Goal: Task Accomplishment & Management: Complete application form

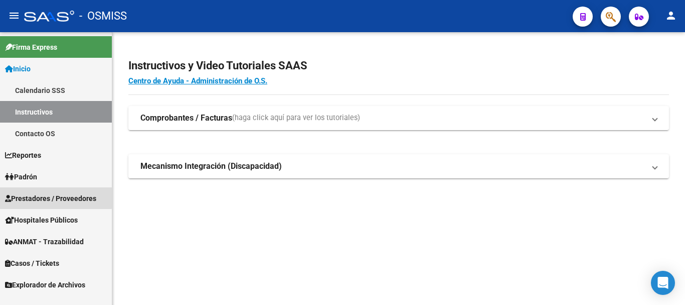
click at [35, 196] on span "Prestadores / Proveedores" at bounding box center [50, 198] width 91 height 11
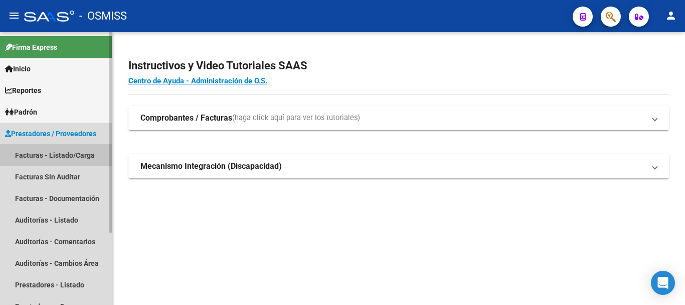
click at [58, 154] on link "Facturas - Listado/Carga" at bounding box center [56, 155] width 112 height 22
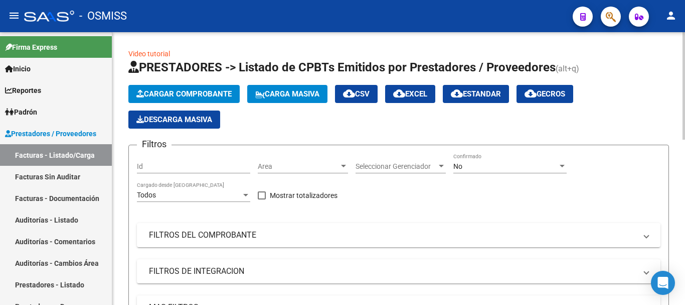
click at [185, 94] on span "Cargar Comprobante" at bounding box center [183, 93] width 95 height 9
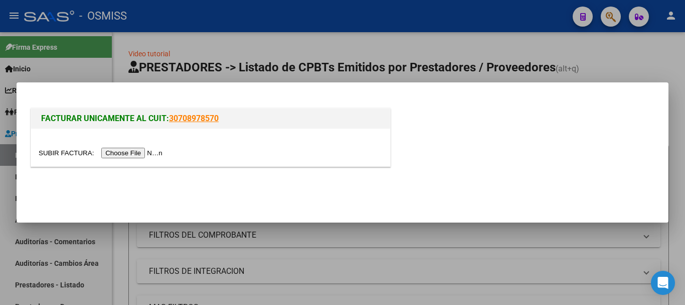
click at [145, 158] on input "file" at bounding box center [102, 152] width 127 height 11
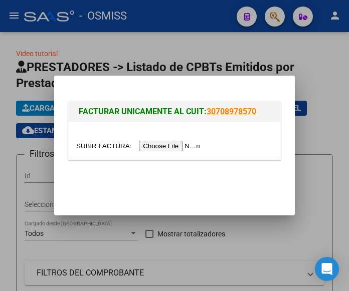
click at [176, 145] on input "file" at bounding box center [139, 146] width 127 height 11
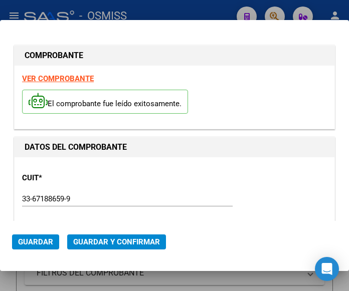
type input "2025-11-09"
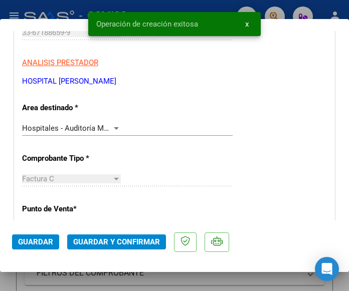
scroll to position [201, 0]
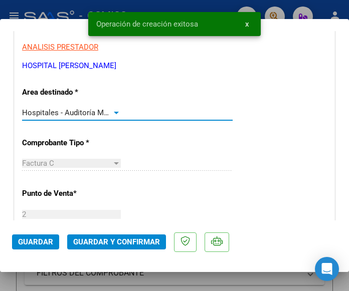
click at [112, 111] on div at bounding box center [116, 113] width 9 height 8
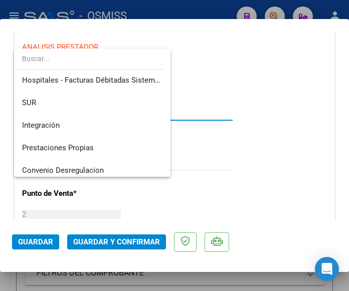
scroll to position [0, 0]
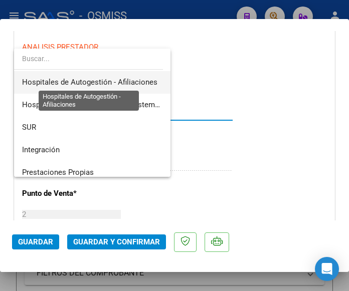
click at [112, 83] on span "Hospitales de Autogestión - Afiliaciones" at bounding box center [89, 82] width 135 height 9
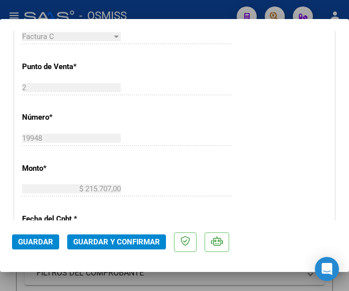
scroll to position [351, 0]
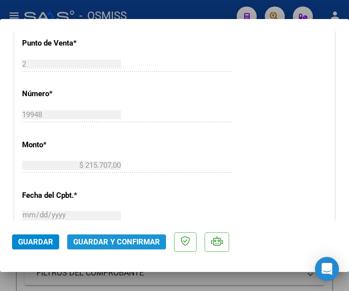
click at [110, 240] on span "Guardar y Confirmar" at bounding box center [116, 242] width 87 height 9
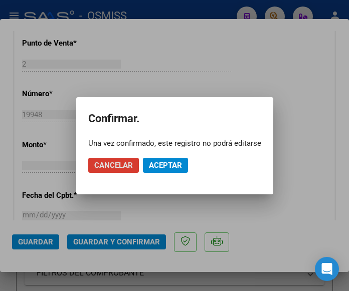
click at [164, 165] on span "Aceptar" at bounding box center [165, 165] width 33 height 9
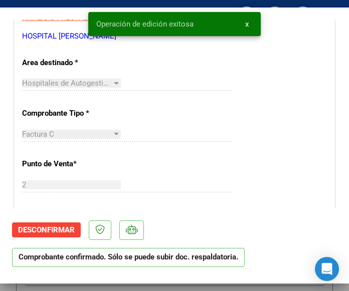
scroll to position [201, 0]
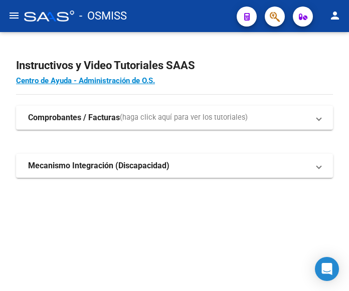
click at [14, 12] on mat-icon "menu" at bounding box center [14, 16] width 12 height 12
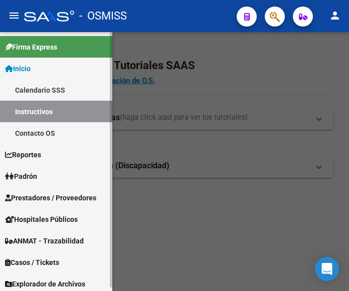
drag, startPoint x: 46, startPoint y: 191, endPoint x: 55, endPoint y: 196, distance: 10.6
click at [47, 192] on link "Prestadores / Proveedores" at bounding box center [56, 198] width 112 height 22
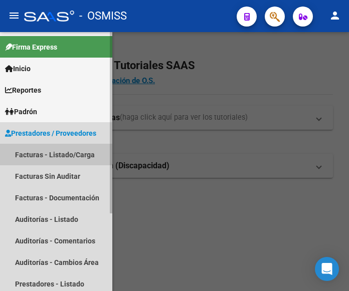
click at [58, 151] on link "Facturas - Listado/Carga" at bounding box center [56, 155] width 112 height 22
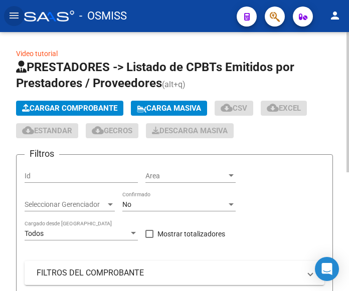
click at [79, 103] on button "Cargar Comprobante" at bounding box center [69, 108] width 107 height 15
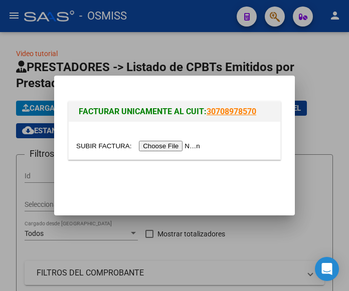
click at [170, 143] on input "file" at bounding box center [139, 146] width 127 height 11
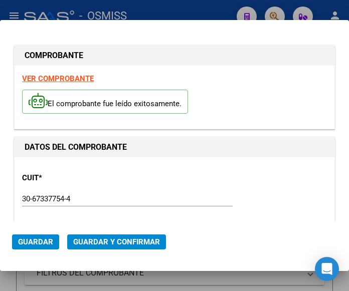
type input "2025-10-12"
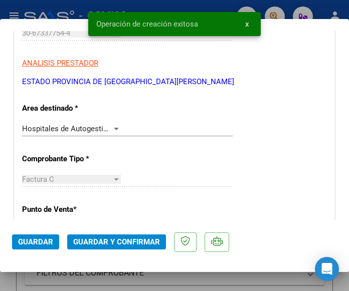
scroll to position [201, 0]
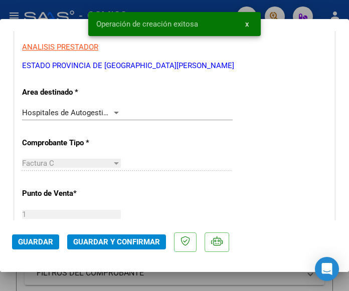
click at [111, 108] on div "Hospitales de Autogestión - Afiliaciones Seleccionar Area" at bounding box center [127, 112] width 211 height 15
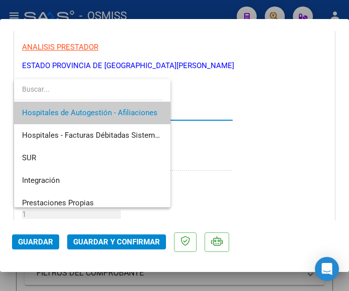
click at [111, 108] on span "Hospitales de Autogestión - Afiliaciones" at bounding box center [92, 113] width 140 height 23
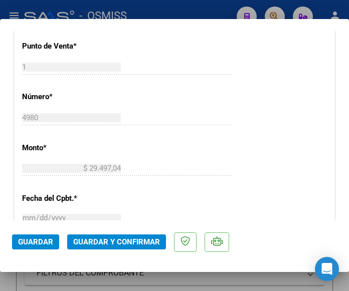
scroll to position [351, 0]
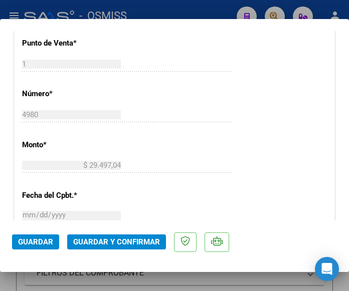
click at [107, 242] on span "Guardar y Confirmar" at bounding box center [116, 242] width 87 height 9
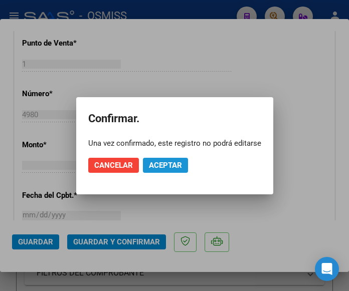
click at [169, 164] on span "Aceptar" at bounding box center [165, 165] width 33 height 9
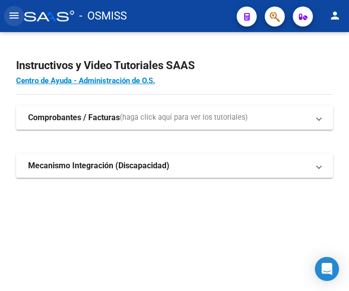
click at [13, 14] on mat-icon "menu" at bounding box center [14, 16] width 12 height 12
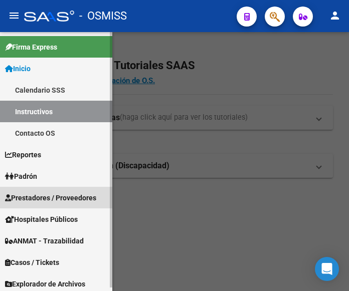
click at [45, 193] on span "Prestadores / Proveedores" at bounding box center [50, 198] width 91 height 11
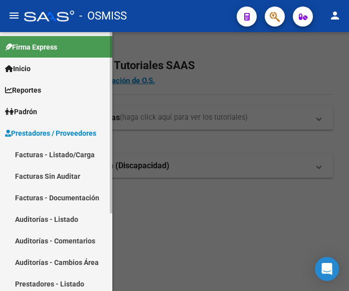
click at [48, 152] on link "Facturas - Listado/Carga" at bounding box center [56, 155] width 112 height 22
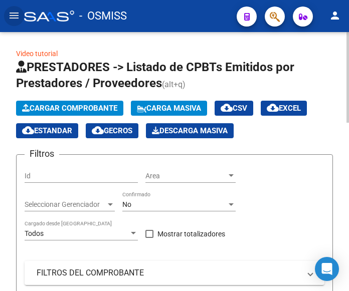
click at [85, 107] on span "Cargar Comprobante" at bounding box center [69, 108] width 95 height 9
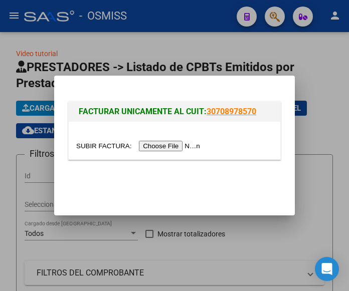
click at [175, 146] on input "file" at bounding box center [139, 146] width 127 height 11
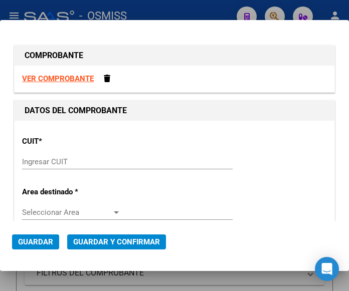
drag, startPoint x: 37, startPoint y: 152, endPoint x: 39, endPoint y: 162, distance: 10.2
click at [37, 154] on div "CUIT * Ingresar CUIT" at bounding box center [174, 153] width 305 height 51
click at [42, 163] on input "Ingresar CUIT" at bounding box center [71, 162] width 99 height 9
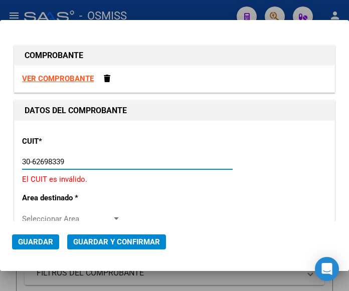
type input "30-62698339-8"
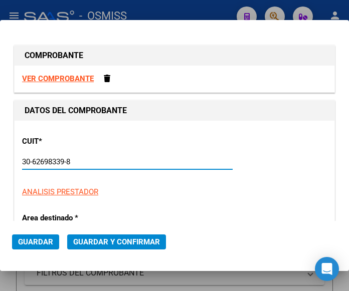
type input "195"
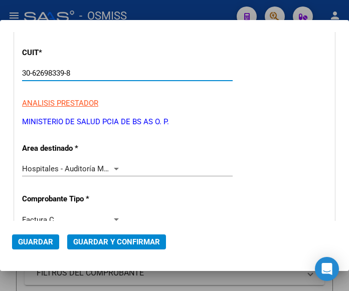
scroll to position [100, 0]
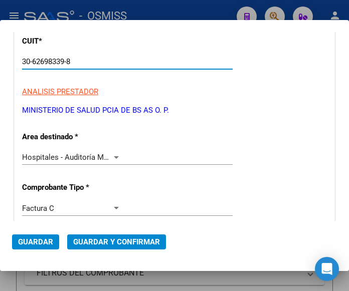
type input "30-62698339-8"
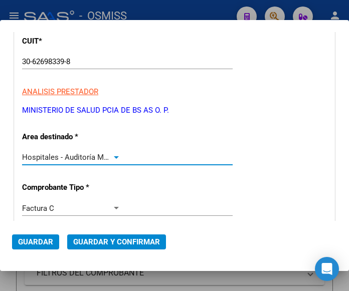
click at [116, 157] on div at bounding box center [116, 158] width 5 height 3
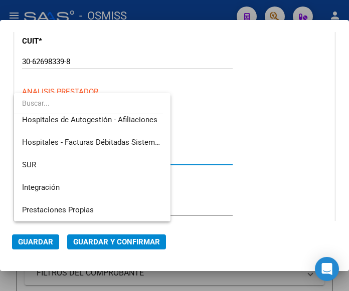
scroll to position [0, 0]
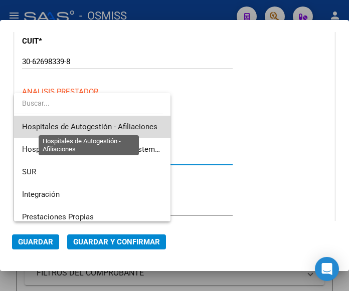
click at [120, 123] on span "Hospitales de Autogestión - Afiliaciones" at bounding box center [89, 126] width 135 height 9
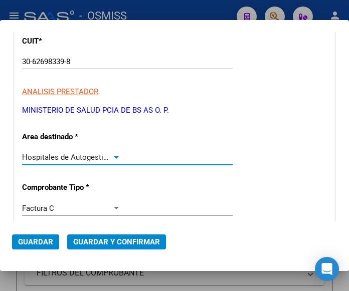
click at [113, 155] on div at bounding box center [116, 158] width 9 height 8
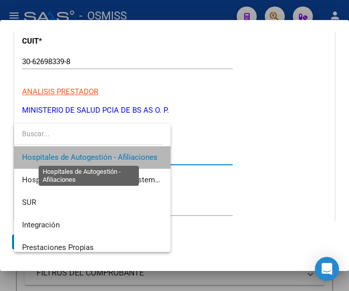
click at [117, 157] on span "Hospitales de Autogestión - Afiliaciones" at bounding box center [89, 157] width 135 height 9
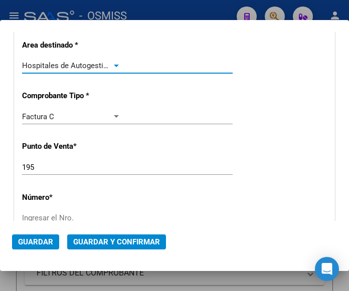
scroll to position [201, 0]
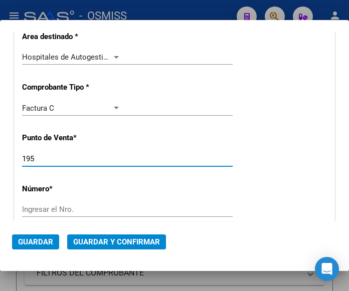
click at [60, 158] on input "195" at bounding box center [71, 159] width 99 height 9
type input "149"
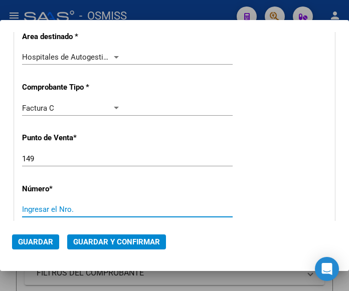
click at [44, 209] on input "Ingresar el Nro." at bounding box center [71, 209] width 99 height 9
type input "12092"
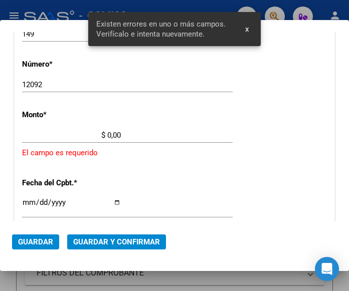
scroll to position [330, 0]
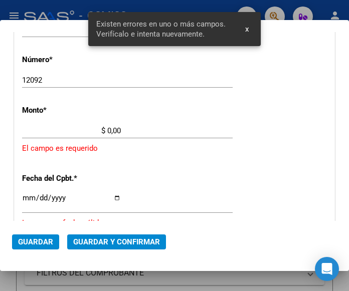
click at [107, 129] on input "$ 0,00" at bounding box center [71, 130] width 99 height 9
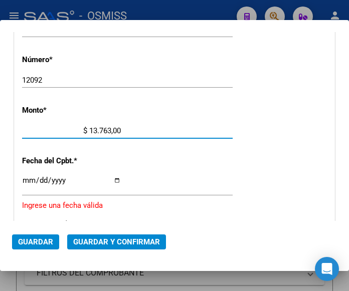
type input "$ 137.636,00"
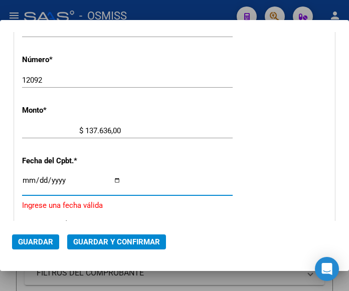
click at [30, 179] on input "Ingresar la fecha" at bounding box center [71, 185] width 99 height 16
click at [41, 182] on input "Ingresar la fecha" at bounding box center [71, 185] width 99 height 16
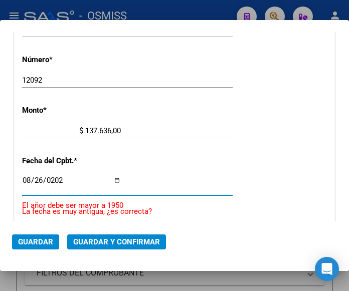
type input "2025-08-26"
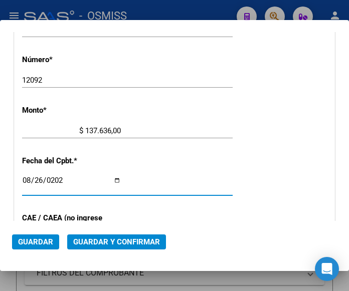
scroll to position [380, 0]
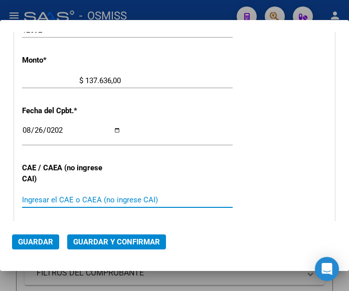
click at [34, 198] on input "Ingresar el CAE o CAEA (no ingrese CAI)" at bounding box center [71, 200] width 99 height 9
click at [62, 196] on input "Ingresar el CAE o CAEA (no ingrese CAI)" at bounding box center [71, 200] width 99 height 9
type input "75348607819970"
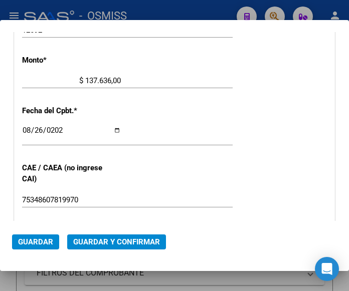
click at [145, 164] on div "CUIT * 30-62698339-8 Ingresar CUIT ANALISIS PRESTADOR MINISTERIO DE SALUD PCIA …" at bounding box center [175, 102] width 320 height 722
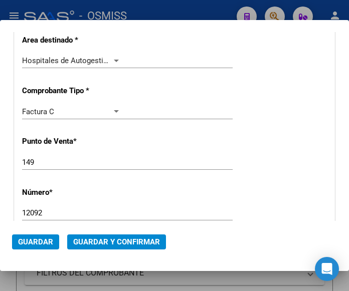
scroll to position [180, 0]
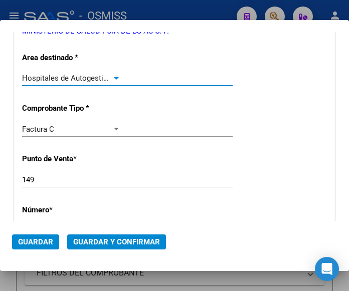
click at [113, 75] on div at bounding box center [116, 78] width 9 height 8
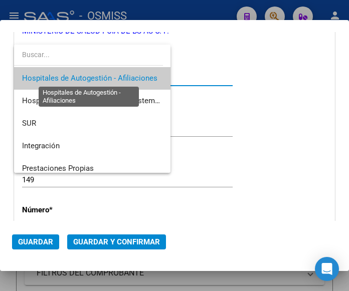
click at [113, 75] on span "Hospitales de Autogestión - Afiliaciones" at bounding box center [89, 78] width 135 height 9
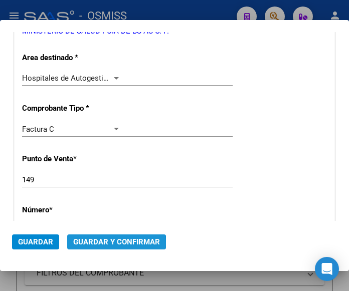
click at [112, 244] on span "Guardar y Confirmar" at bounding box center [116, 242] width 87 height 9
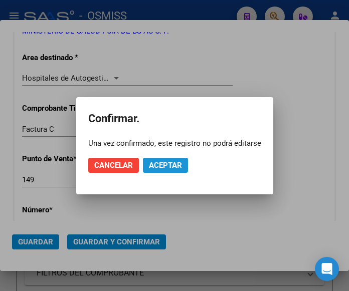
click at [169, 164] on span "Aceptar" at bounding box center [165, 165] width 33 height 9
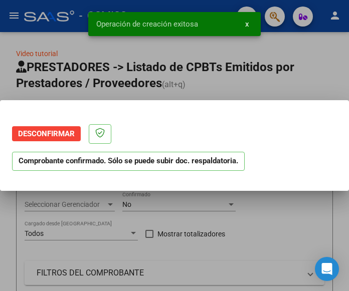
scroll to position [0, 0]
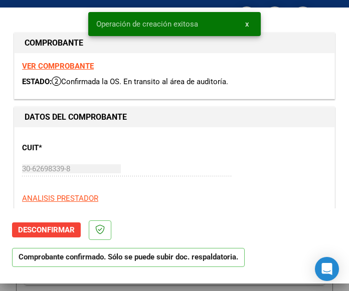
type input "2025-10-25"
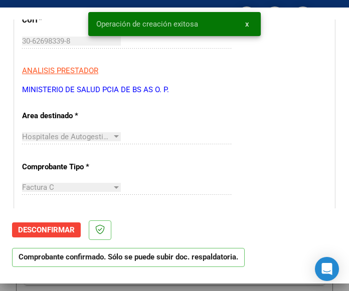
scroll to position [151, 0]
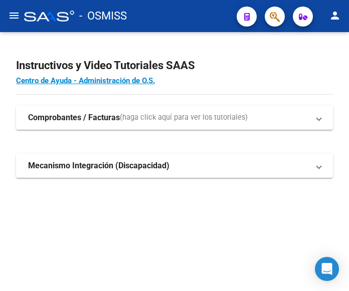
click at [14, 13] on mat-icon "menu" at bounding box center [14, 16] width 12 height 12
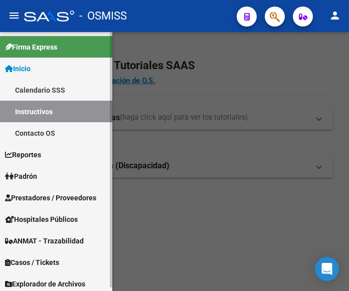
click at [50, 196] on span "Prestadores / Proveedores" at bounding box center [50, 198] width 91 height 11
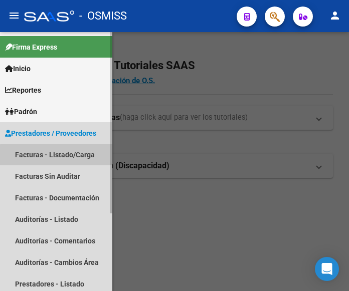
click at [73, 157] on link "Facturas - Listado/Carga" at bounding box center [56, 155] width 112 height 22
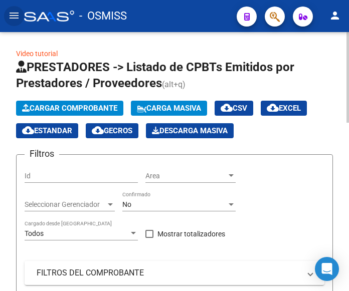
click at [88, 110] on span "Cargar Comprobante" at bounding box center [69, 108] width 95 height 9
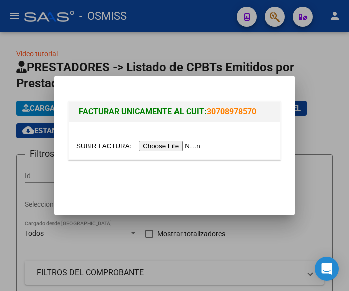
click at [194, 150] on input "file" at bounding box center [139, 146] width 127 height 11
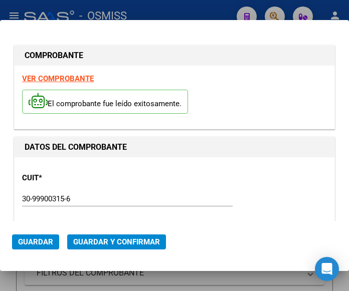
type input "2025-08-29"
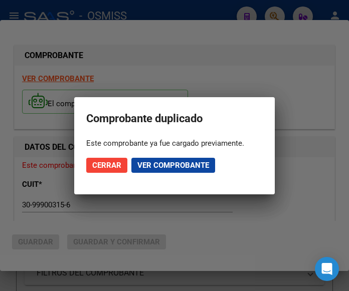
click at [105, 163] on span "Cerrar" at bounding box center [106, 165] width 29 height 9
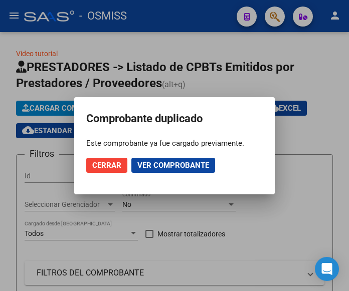
click at [270, 18] on div at bounding box center [174, 145] width 349 height 291
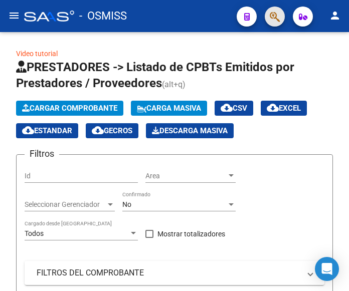
click at [269, 18] on button "button" at bounding box center [275, 17] width 20 height 20
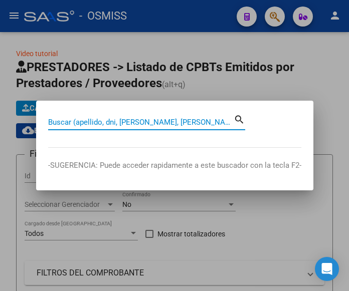
click at [197, 123] on input "Buscar (apellido, dni, cuil, nro traspaso, cuit, obra social)" at bounding box center [141, 122] width 186 height 9
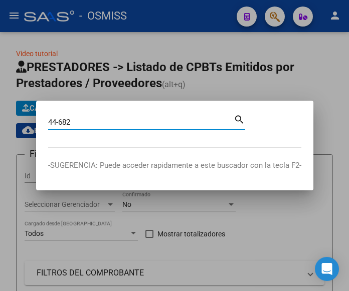
type input "44-682"
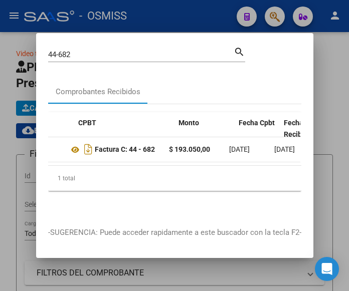
scroll to position [0, 289]
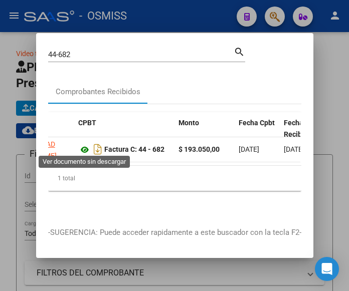
click at [83, 145] on icon at bounding box center [84, 150] width 13 height 12
click at [85, 144] on icon at bounding box center [84, 150] width 13 height 12
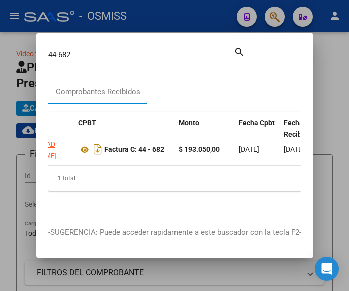
click at [280, 14] on div at bounding box center [174, 145] width 349 height 291
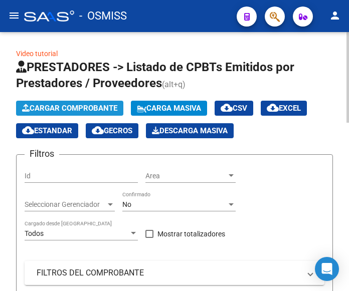
click at [86, 107] on span "Cargar Comprobante" at bounding box center [69, 108] width 95 height 9
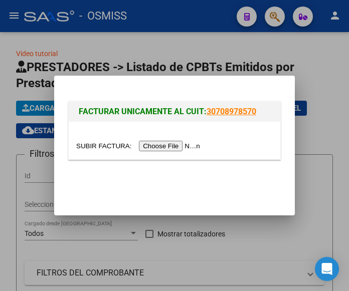
click at [173, 145] on input "file" at bounding box center [139, 146] width 127 height 11
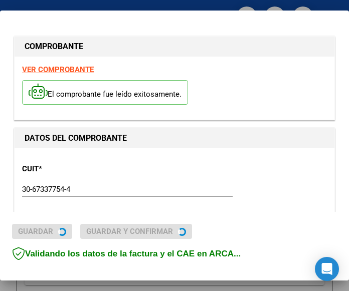
type input "2025-10-09"
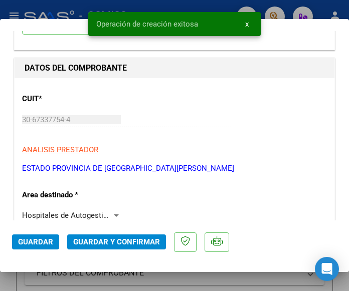
scroll to position [100, 0]
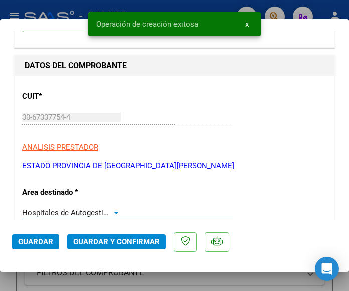
click at [113, 211] on div at bounding box center [116, 213] width 9 height 8
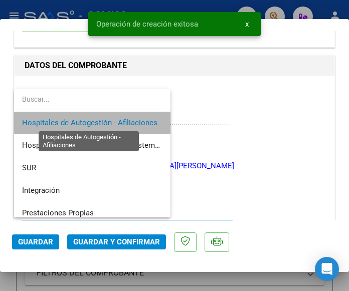
click at [107, 123] on span "Hospitales de Autogestión - Afiliaciones" at bounding box center [89, 122] width 135 height 9
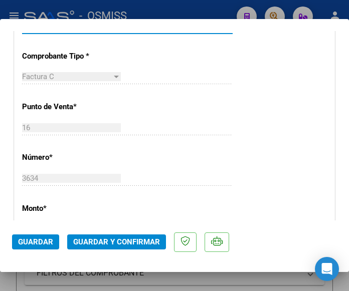
scroll to position [301, 0]
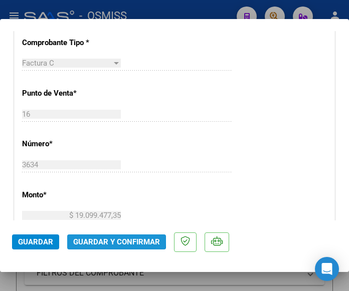
click at [107, 240] on span "Guardar y Confirmar" at bounding box center [116, 242] width 87 height 9
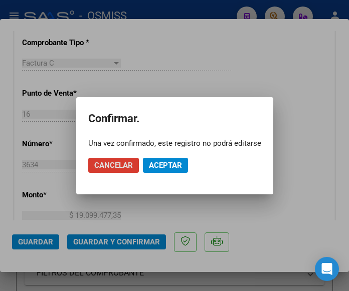
click at [191, 63] on div at bounding box center [174, 145] width 349 height 291
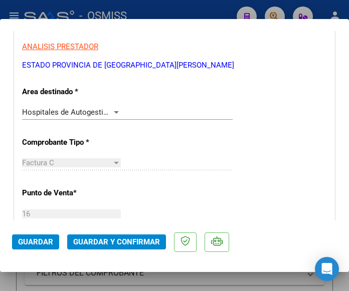
scroll to position [201, 0]
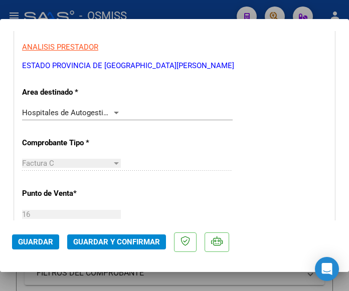
click at [113, 111] on div at bounding box center [116, 113] width 9 height 8
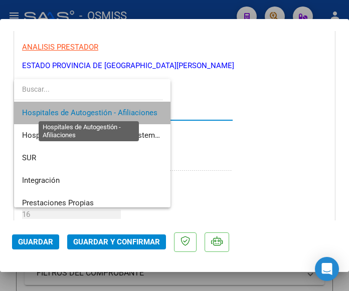
click at [113, 111] on span "Hospitales de Autogestión - Afiliaciones" at bounding box center [89, 112] width 135 height 9
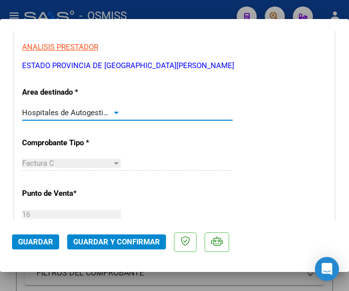
click at [115, 241] on span "Guardar y Confirmar" at bounding box center [116, 242] width 87 height 9
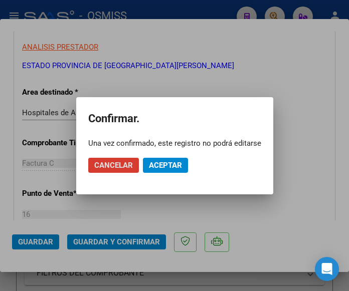
click at [165, 165] on span "Aceptar" at bounding box center [165, 165] width 33 height 9
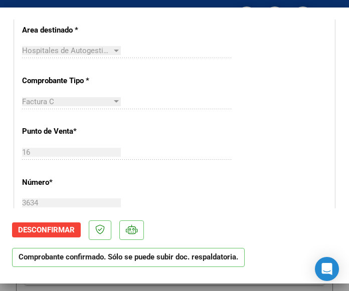
scroll to position [301, 0]
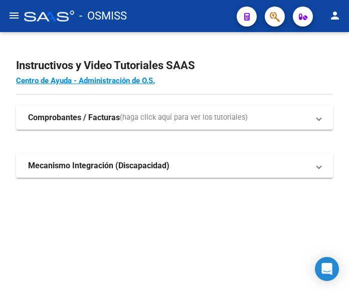
click at [15, 16] on mat-icon "menu" at bounding box center [14, 16] width 12 height 12
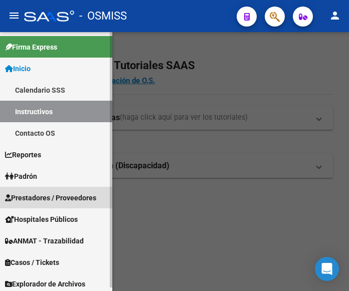
click at [49, 194] on span "Prestadores / Proveedores" at bounding box center [50, 198] width 91 height 11
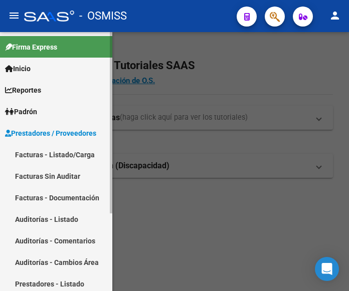
click at [59, 151] on link "Facturas - Listado/Carga" at bounding box center [56, 155] width 112 height 22
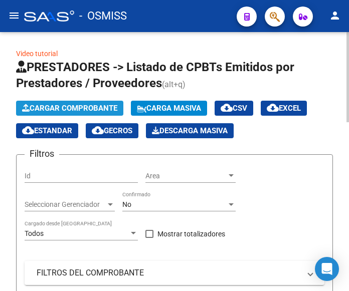
click at [85, 106] on span "Cargar Comprobante" at bounding box center [69, 108] width 95 height 9
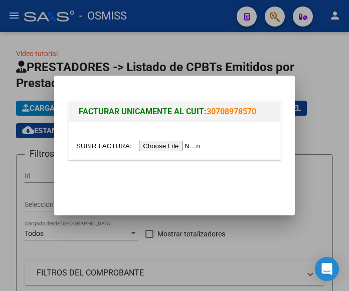
click at [163, 146] on input "file" at bounding box center [139, 146] width 127 height 11
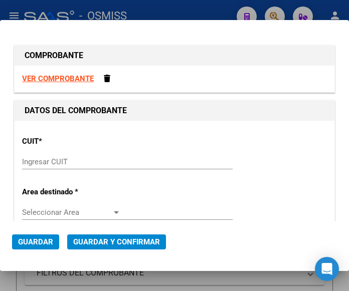
click at [57, 165] on input "Ingresar CUIT" at bounding box center [71, 162] width 99 height 9
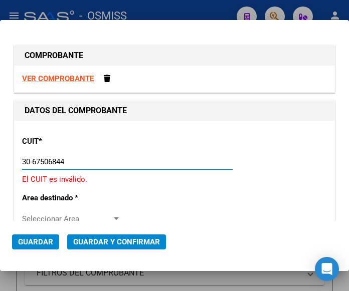
type input "30-67506844-1"
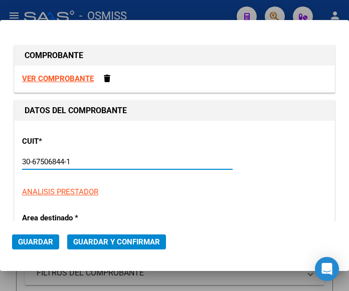
type input "113"
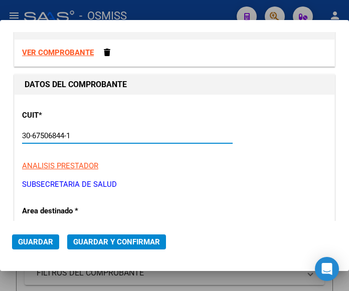
scroll to position [50, 0]
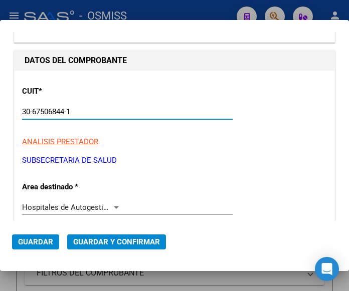
type input "30-67506844-1"
click at [114, 207] on div at bounding box center [116, 208] width 5 height 3
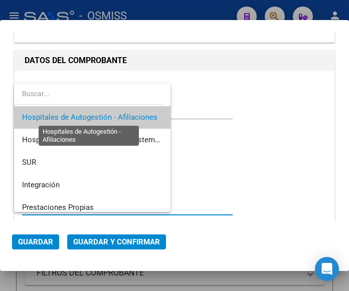
click at [117, 113] on span "Hospitales de Autogestión - Afiliaciones" at bounding box center [89, 117] width 135 height 9
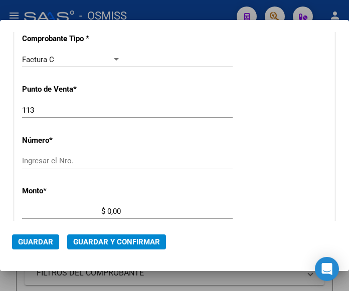
scroll to position [251, 0]
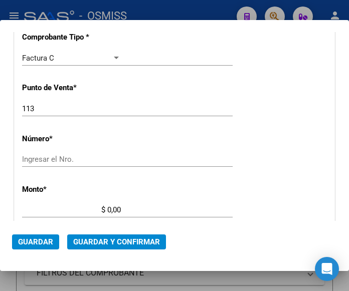
click at [35, 159] on input "Ingresar el Nro." at bounding box center [71, 159] width 99 height 9
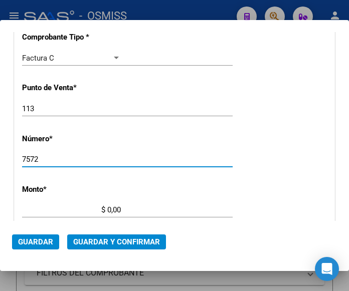
type input "7572"
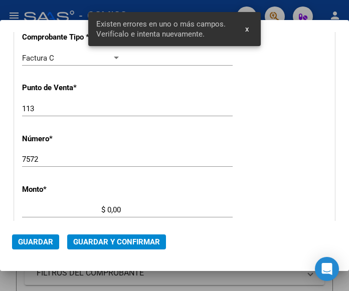
scroll to position [330, 0]
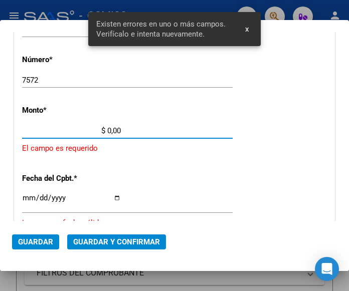
click at [107, 131] on input "$ 0,00" at bounding box center [71, 130] width 99 height 9
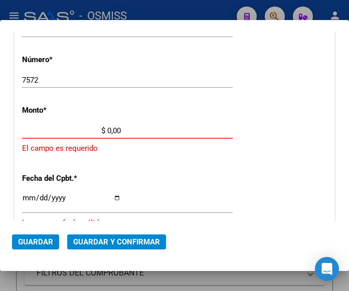
click at [107, 130] on input "$ 0,00" at bounding box center [71, 130] width 99 height 9
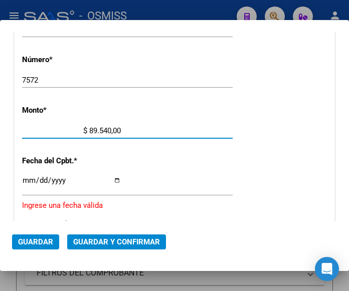
type input "$ 895.401,00"
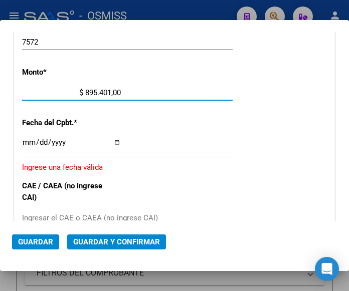
scroll to position [430, 0]
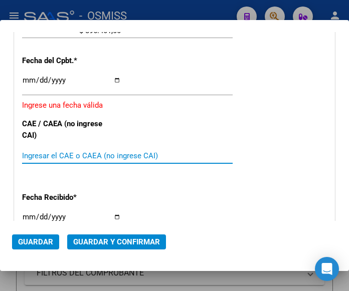
click at [45, 154] on input "Ingresar el CAE o CAEA (no ingrese CAI)" at bounding box center [71, 156] width 99 height 9
type input "75371880992795"
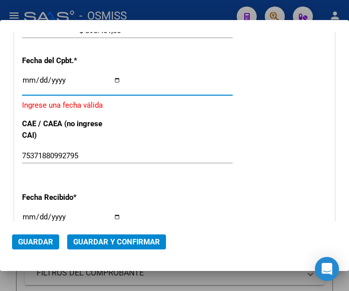
click at [24, 79] on input "Ingresar la fecha" at bounding box center [71, 84] width 99 height 16
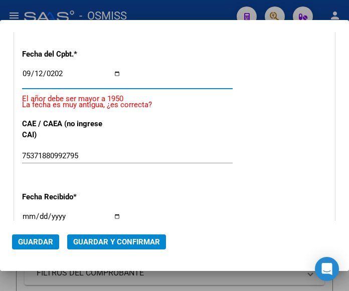
type input "[DATE]"
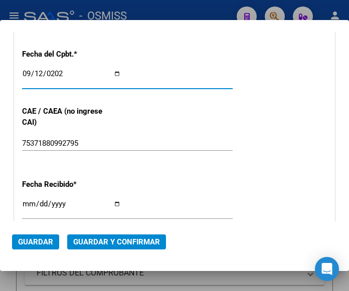
scroll to position [424, 0]
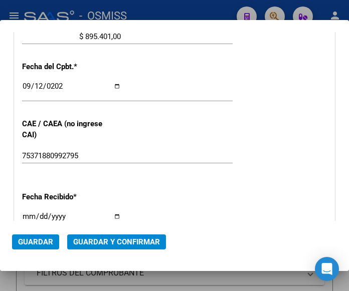
click at [171, 87] on div "2025-09-12 Ingresar la fecha" at bounding box center [127, 91] width 211 height 22
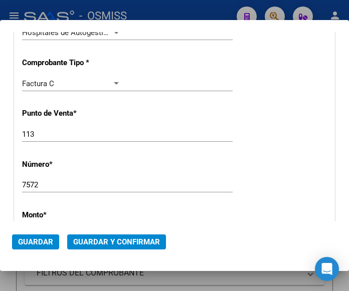
scroll to position [224, 0]
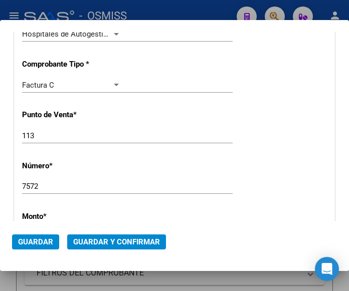
click at [112, 35] on div at bounding box center [116, 34] width 9 height 8
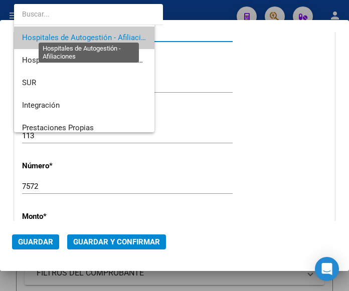
scroll to position [4, 0]
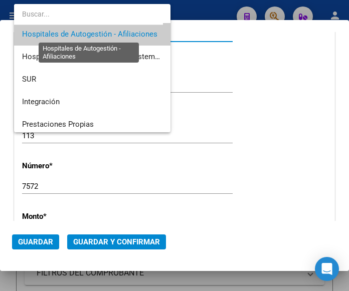
click at [110, 35] on span "Hospitales de Autogestión - Afiliaciones" at bounding box center [89, 34] width 135 height 9
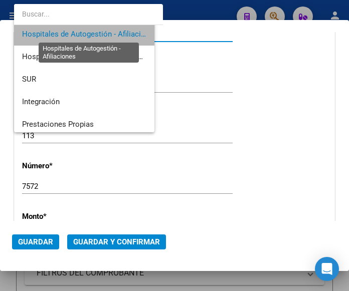
scroll to position [222, 0]
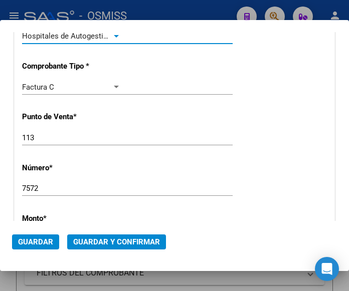
click at [114, 246] on span "Guardar y Confirmar" at bounding box center [116, 242] width 87 height 9
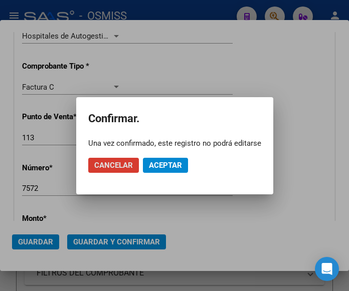
click at [170, 162] on span "Aceptar" at bounding box center [165, 165] width 33 height 9
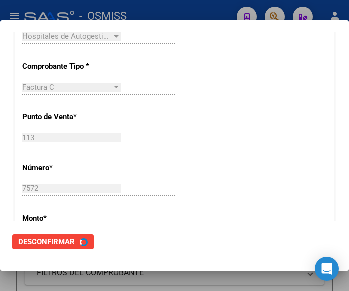
scroll to position [0, 0]
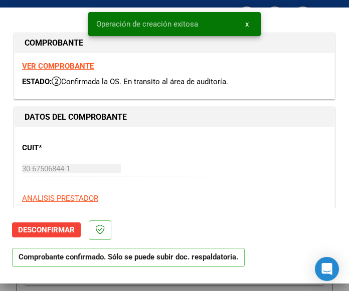
type input "2025-11-11"
click at [280, 141] on div "CUIT * 30-67506844-1 Ingresar CUIT ANALISIS PRESTADOR SUBSECRETARIA DE SALUD AR…" at bounding box center [174, 179] width 305 height 88
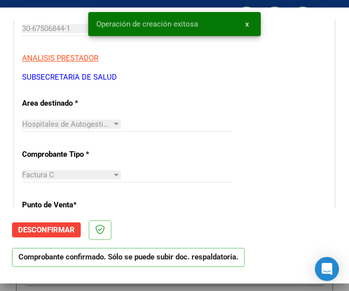
scroll to position [151, 0]
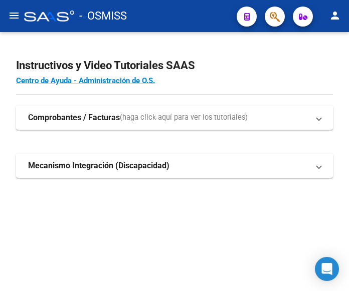
click at [10, 17] on mat-icon "menu" at bounding box center [14, 16] width 12 height 12
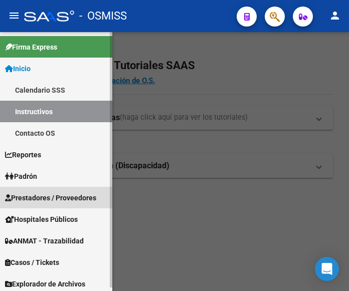
click at [58, 196] on span "Prestadores / Proveedores" at bounding box center [50, 198] width 91 height 11
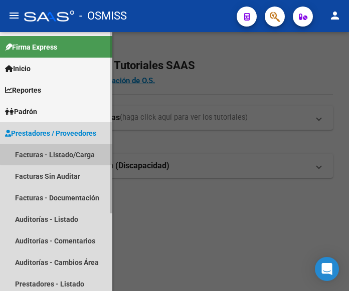
click at [59, 154] on link "Facturas - Listado/Carga" at bounding box center [56, 155] width 112 height 22
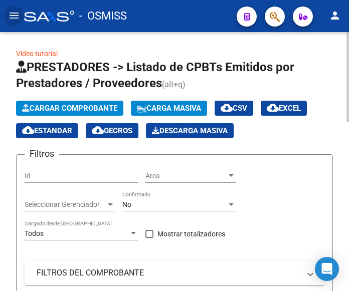
click at [92, 109] on span "Cargar Comprobante" at bounding box center [69, 108] width 95 height 9
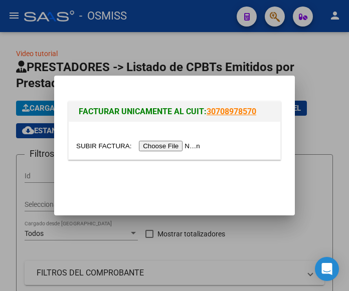
click at [178, 147] on input "file" at bounding box center [139, 146] width 127 height 11
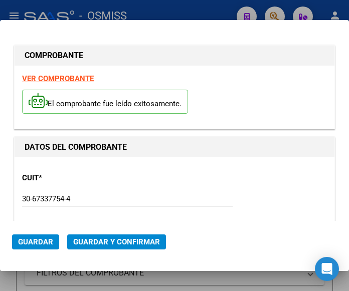
type input "2025-10-12"
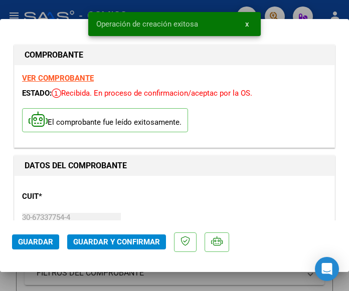
click at [120, 194] on div "CUIT * 30-67337754-4 Ingresar CUIT ANALISIS PRESTADOR ESTADO PROVINCIA DE [GEOG…" at bounding box center [174, 228] width 305 height 88
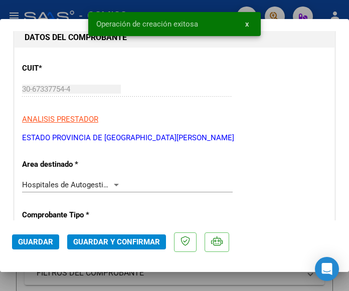
scroll to position [151, 0]
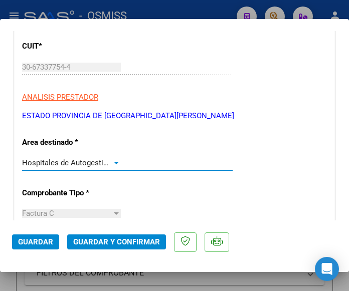
click at [115, 162] on div at bounding box center [116, 163] width 5 height 3
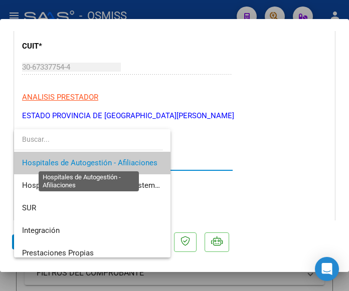
click at [115, 162] on span "Hospitales de Autogestión - Afiliaciones" at bounding box center [89, 163] width 135 height 9
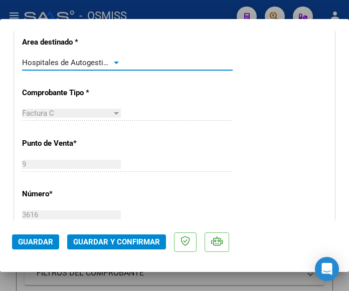
scroll to position [301, 0]
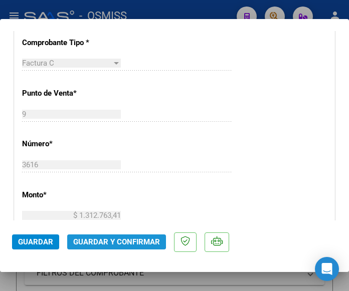
click at [114, 240] on span "Guardar y Confirmar" at bounding box center [116, 242] width 87 height 9
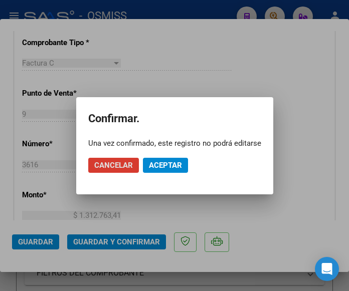
click at [165, 165] on span "Aceptar" at bounding box center [165, 165] width 33 height 9
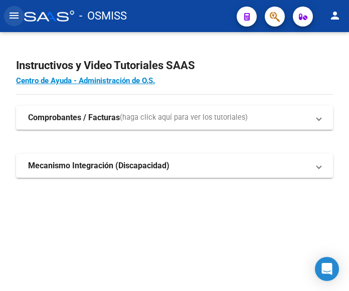
click at [17, 16] on mat-icon "menu" at bounding box center [14, 16] width 12 height 12
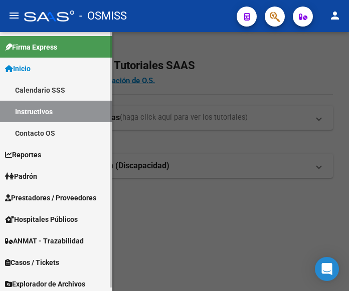
click at [54, 197] on span "Prestadores / Proveedores" at bounding box center [50, 198] width 91 height 11
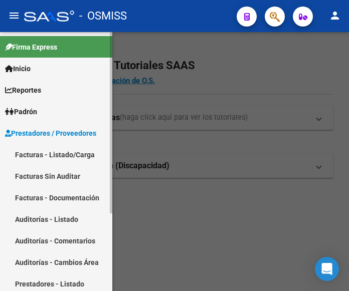
click at [55, 148] on link "Facturas - Listado/Carga" at bounding box center [56, 155] width 112 height 22
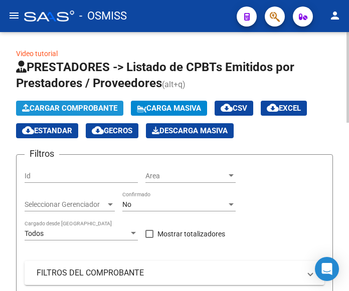
click at [108, 107] on span "Cargar Comprobante" at bounding box center [69, 108] width 95 height 9
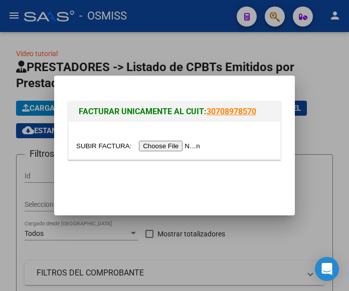
click at [168, 147] on input "file" at bounding box center [139, 146] width 127 height 11
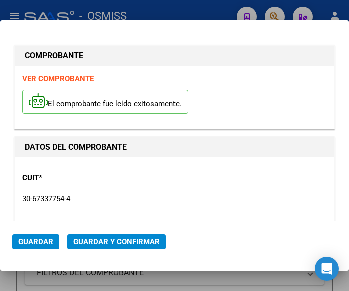
type input "[DATE]"
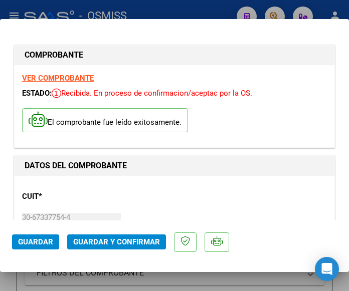
click at [169, 195] on div "CUIT * 30-67337754-4 Ingresar CUIT ANALISIS PRESTADOR ESTADO PROVINCIA DE [GEOG…" at bounding box center [174, 228] width 305 height 88
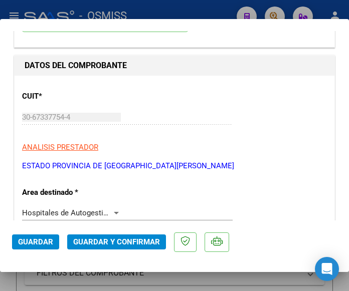
click at [113, 211] on div at bounding box center [116, 213] width 9 height 8
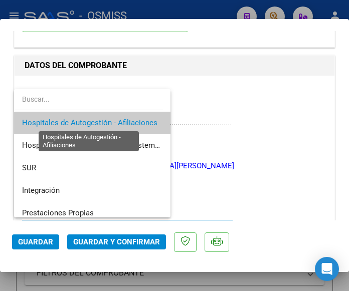
click at [109, 122] on span "Hospitales de Autogestión - Afiliaciones" at bounding box center [89, 122] width 135 height 9
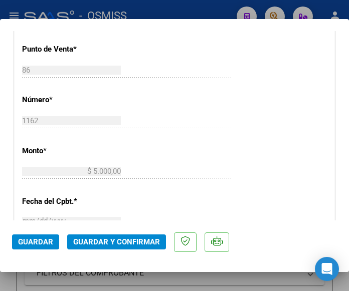
scroll to position [351, 0]
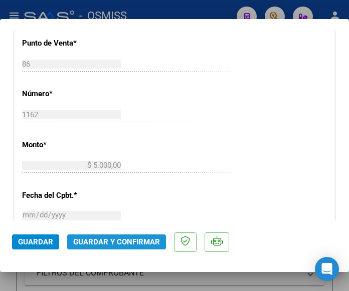
click at [119, 244] on span "Guardar y Confirmar" at bounding box center [116, 242] width 87 height 9
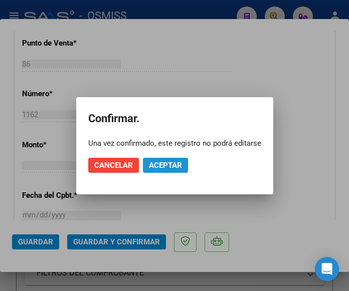
click at [162, 164] on span "Aceptar" at bounding box center [165, 165] width 33 height 9
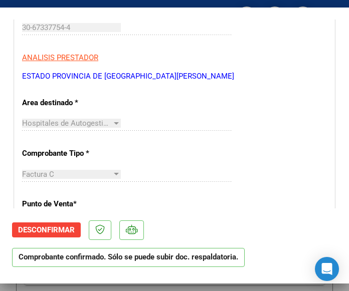
scroll to position [201, 0]
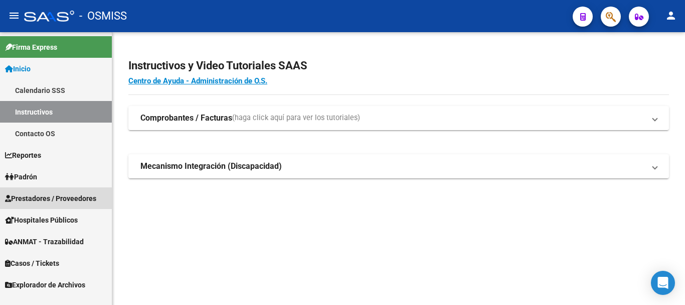
click at [57, 193] on span "Prestadores / Proveedores" at bounding box center [50, 198] width 91 height 11
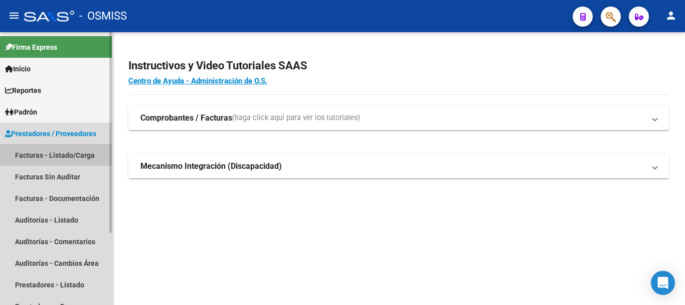
click at [52, 151] on link "Facturas - Listado/Carga" at bounding box center [56, 155] width 112 height 22
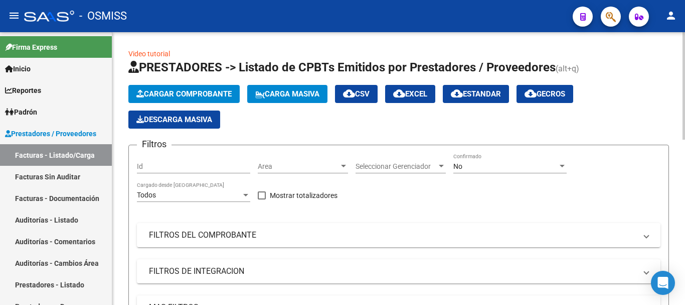
click at [342, 166] on div at bounding box center [343, 166] width 5 height 3
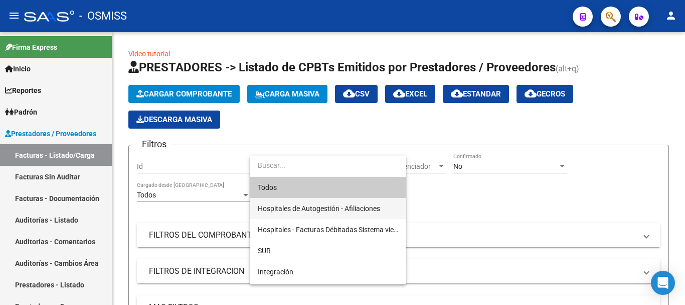
click at [330, 202] on span "Hospitales de Autogestión - Afiliaciones" at bounding box center [328, 208] width 140 height 21
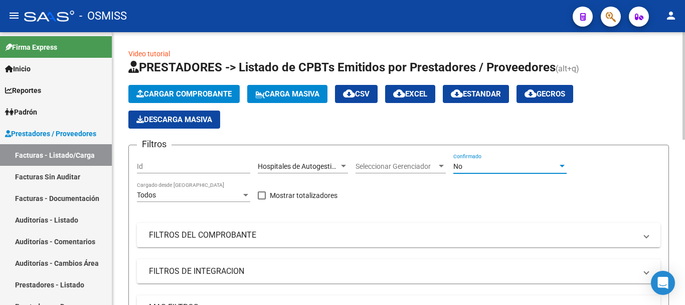
click at [566, 163] on div at bounding box center [562, 166] width 9 height 8
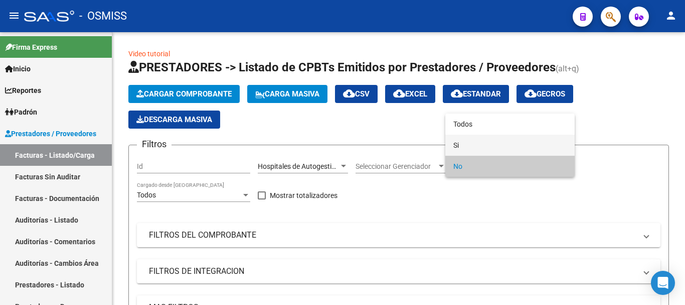
click at [462, 143] on span "Si" at bounding box center [510, 144] width 113 height 21
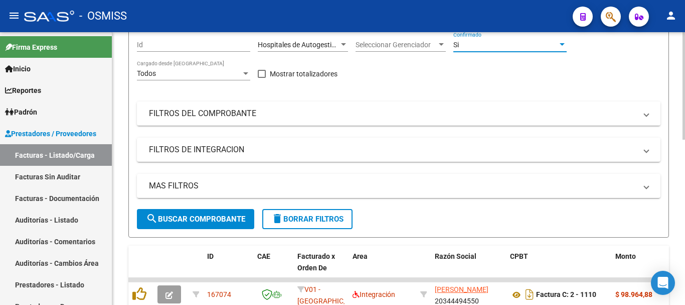
scroll to position [151, 0]
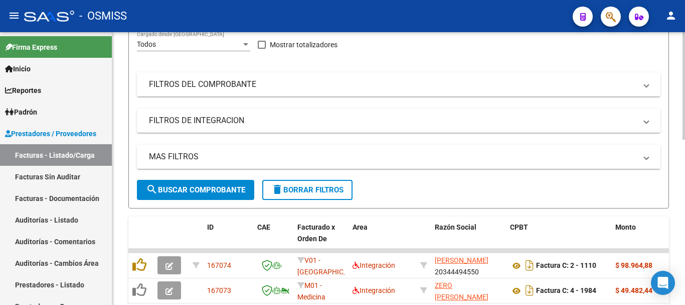
click at [643, 155] on span "MAS FILTROS" at bounding box center [397, 156] width 496 height 11
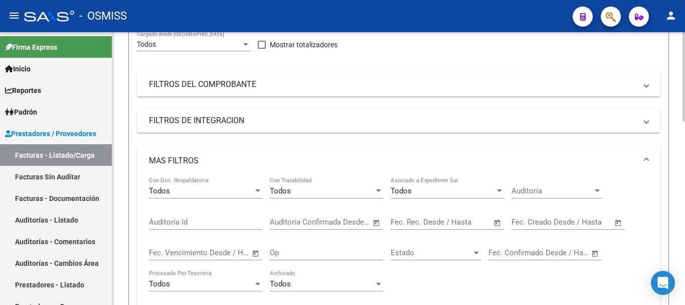
click at [615, 218] on span "Open calendar" at bounding box center [619, 222] width 24 height 24
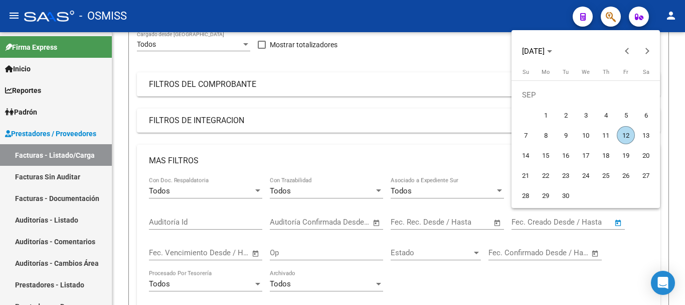
click at [627, 134] on span "12" at bounding box center [626, 135] width 18 height 18
type input "[DATE]"
click at [627, 134] on span "12" at bounding box center [626, 135] width 18 height 18
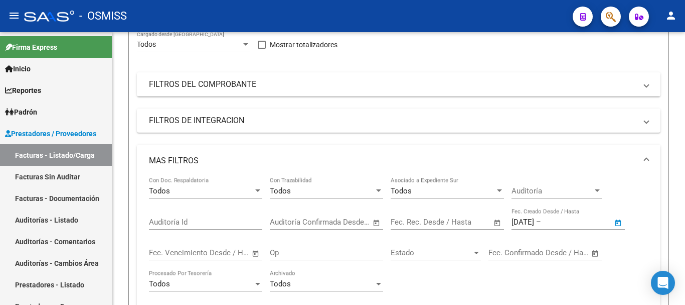
type input "[DATE]"
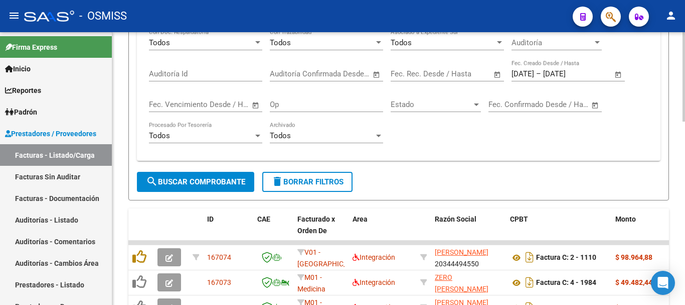
scroll to position [301, 0]
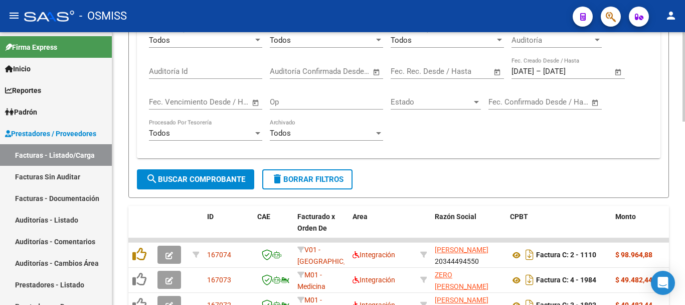
click at [209, 176] on span "search Buscar Comprobante" at bounding box center [195, 179] width 99 height 9
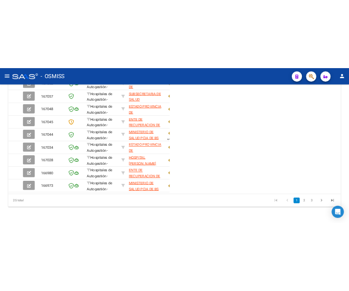
scroll to position [373, 0]
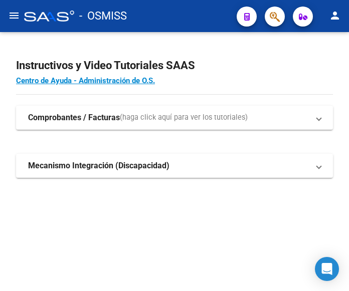
drag, startPoint x: 11, startPoint y: 16, endPoint x: 15, endPoint y: 25, distance: 9.9
click at [11, 17] on mat-icon "menu" at bounding box center [14, 16] width 12 height 12
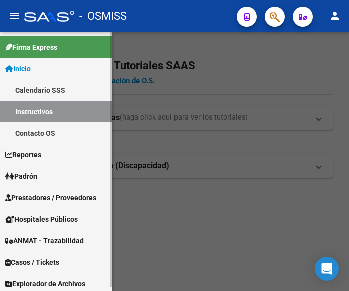
click at [49, 196] on span "Prestadores / Proveedores" at bounding box center [50, 198] width 91 height 11
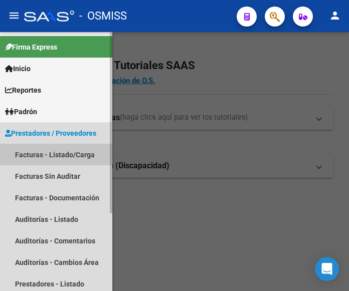
click at [46, 154] on link "Facturas - Listado/Carga" at bounding box center [56, 155] width 112 height 22
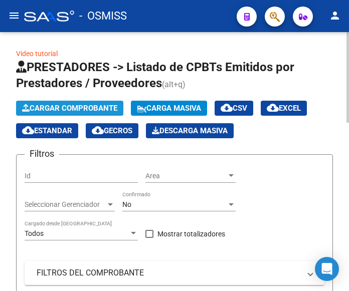
click at [70, 106] on span "Cargar Comprobante" at bounding box center [69, 108] width 95 height 9
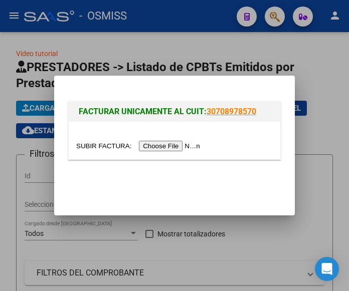
click at [168, 145] on input "file" at bounding box center [139, 146] width 127 height 11
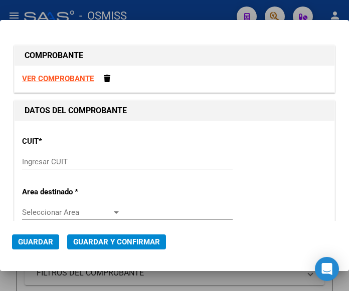
click at [49, 159] on input "Ingresar CUIT" at bounding box center [71, 162] width 99 height 9
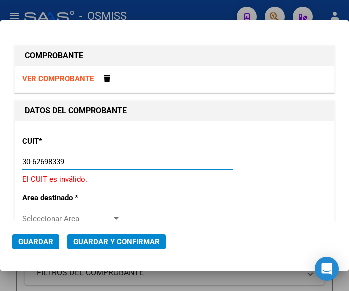
type input "30-62698339-8"
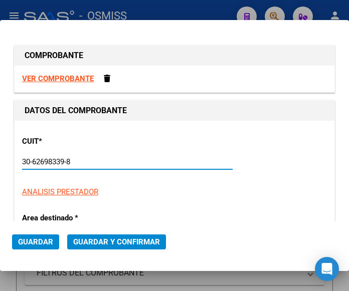
type input "149"
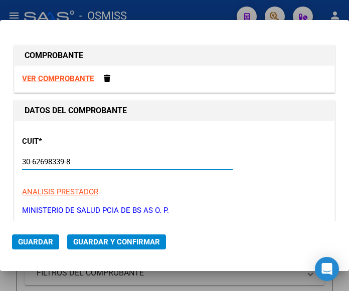
scroll to position [100, 0]
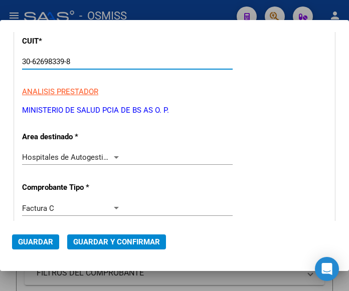
type input "30-62698339-8"
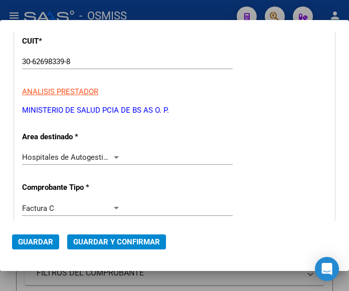
click at [111, 153] on div "Hospitales de Autogestión - Afiliaciones Seleccionar Area" at bounding box center [127, 157] width 211 height 15
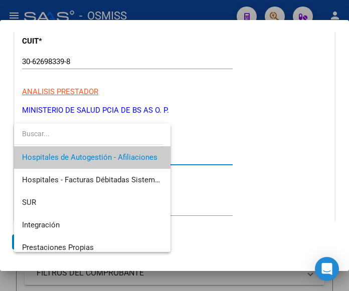
click at [111, 153] on span "Hospitales de Autogestión - Afiliaciones" at bounding box center [92, 157] width 140 height 23
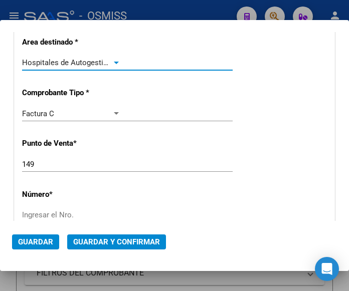
scroll to position [201, 0]
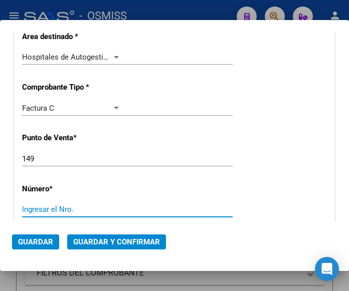
click at [31, 210] on input "Ingresar el Nro." at bounding box center [71, 209] width 99 height 9
type input "12087"
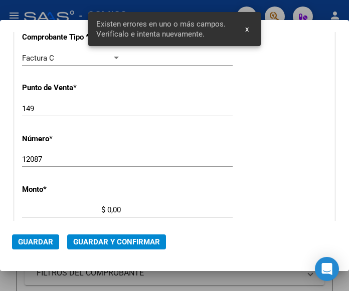
scroll to position [330, 0]
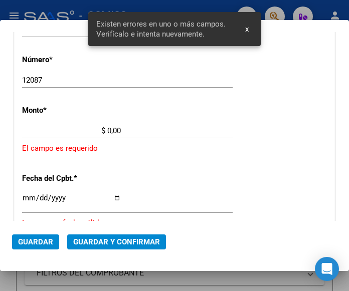
click at [107, 130] on input "$ 0,00" at bounding box center [71, 130] width 99 height 9
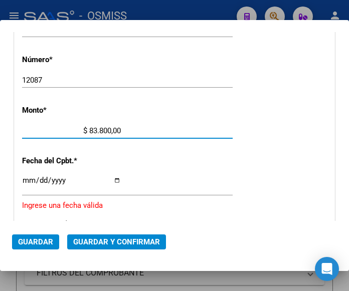
type input "$ 838.003,00"
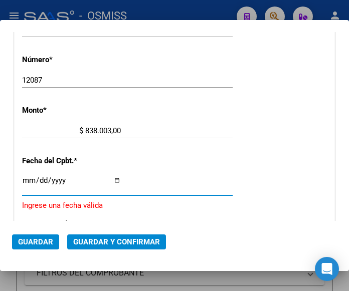
click at [27, 181] on input "Ingresar la fecha" at bounding box center [71, 185] width 99 height 16
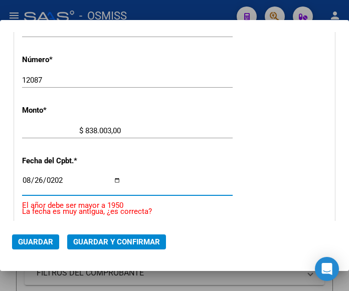
type input "2025-08-26"
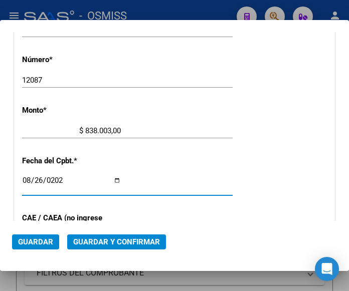
scroll to position [380, 0]
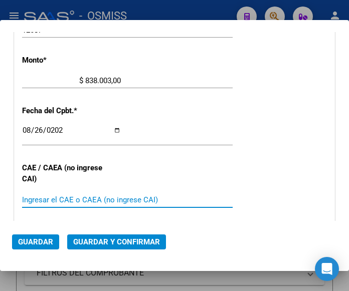
click at [72, 201] on input "Ingresar el CAE o CAEA (no ingrese CAI)" at bounding box center [71, 200] width 99 height 9
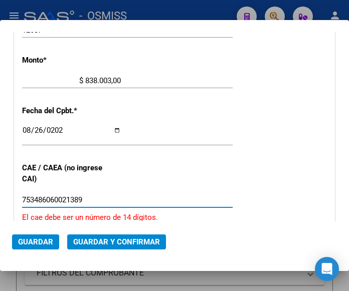
click at [60, 199] on input "753486060021389" at bounding box center [71, 200] width 99 height 9
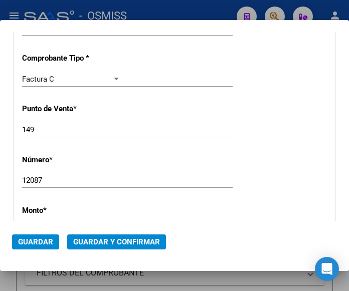
scroll to position [180, 0]
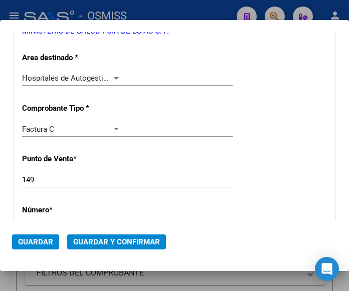
type input "75348606021389"
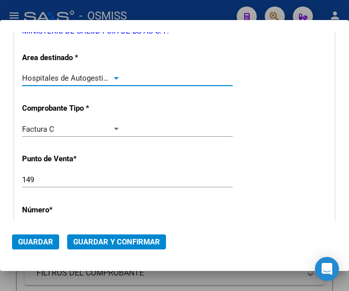
click at [114, 77] on div at bounding box center [116, 78] width 5 height 3
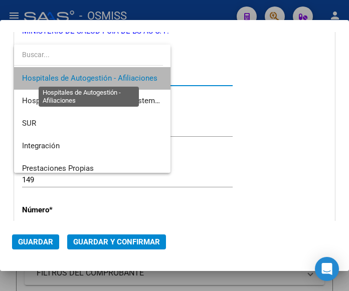
click at [114, 77] on span "Hospitales de Autogestión - Afiliaciones" at bounding box center [89, 78] width 135 height 9
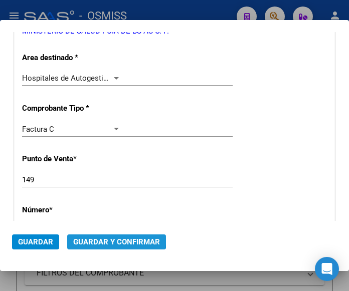
click at [113, 238] on span "Guardar y Confirmar" at bounding box center [116, 242] width 87 height 9
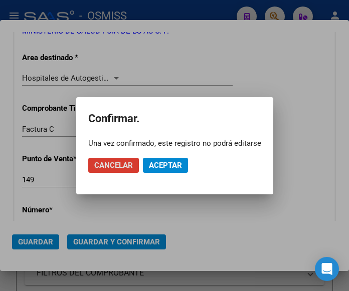
click at [163, 158] on button "Aceptar" at bounding box center [165, 165] width 45 height 15
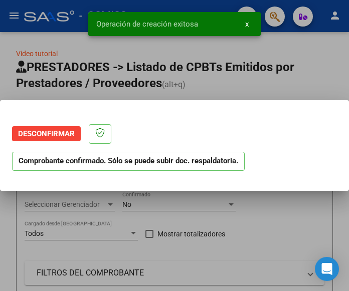
scroll to position [0, 0]
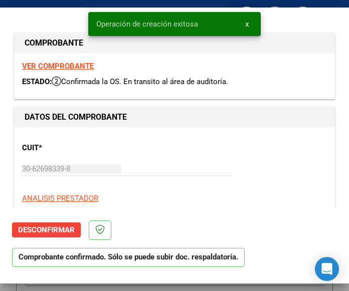
type input "2025-10-25"
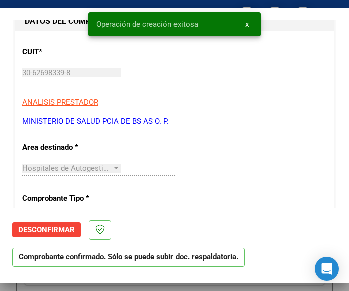
scroll to position [100, 0]
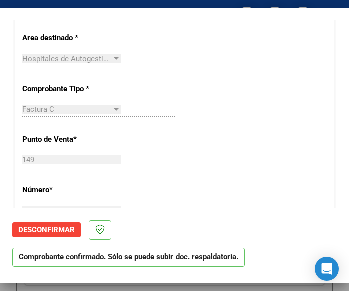
scroll to position [251, 0]
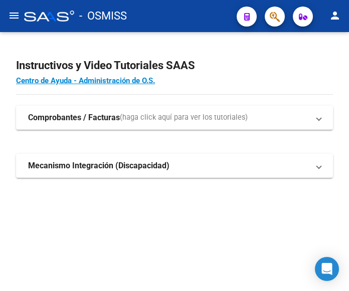
click at [8, 15] on mat-icon "menu" at bounding box center [14, 16] width 12 height 12
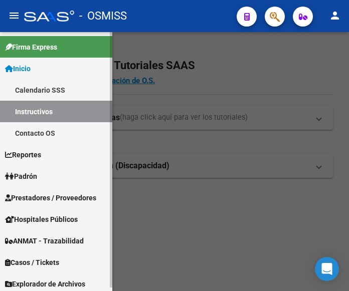
click at [52, 192] on link "Prestadores / Proveedores" at bounding box center [56, 198] width 112 height 22
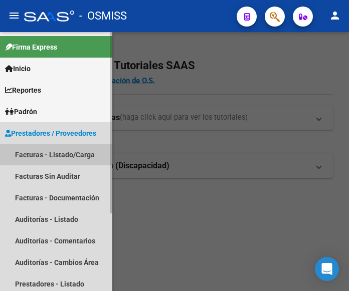
click at [60, 153] on link "Facturas - Listado/Carga" at bounding box center [56, 155] width 112 height 22
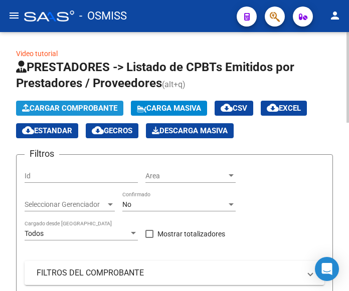
click at [78, 105] on span "Cargar Comprobante" at bounding box center [69, 108] width 95 height 9
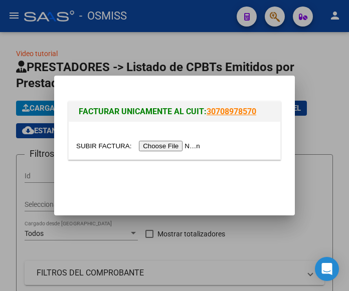
click at [183, 145] on input "file" at bounding box center [139, 146] width 127 height 11
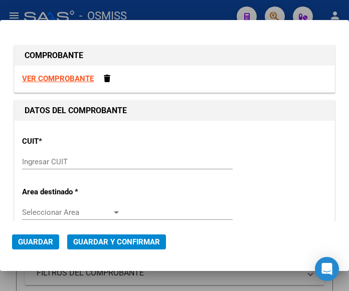
click at [51, 162] on input "Ingresar CUIT" at bounding box center [71, 162] width 99 height 9
click at [52, 162] on input "Ingresar CUIT" at bounding box center [71, 162] width 99 height 9
click at [53, 166] on input "Ingresar CUIT" at bounding box center [71, 162] width 99 height 9
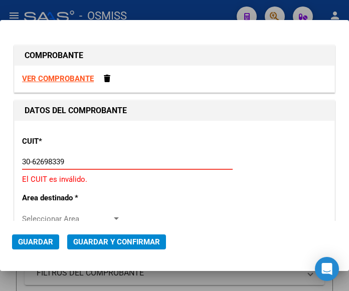
type input "30-62698339-8"
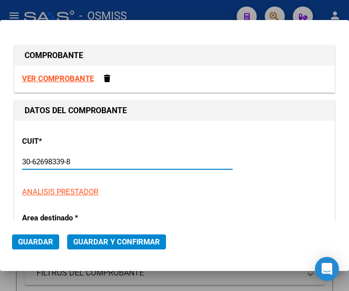
type input "149"
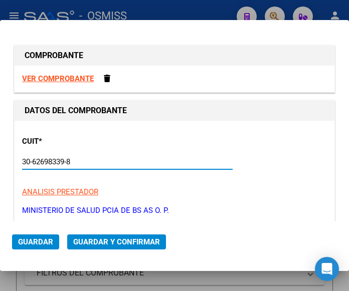
type input "30-62698339-8"
click at [130, 191] on p "ANALISIS PRESTADOR" at bounding box center [174, 193] width 305 height 12
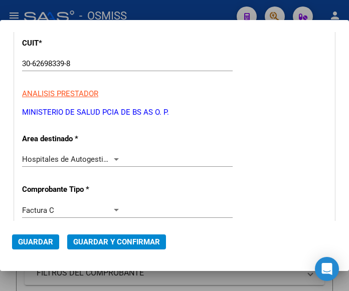
scroll to position [100, 0]
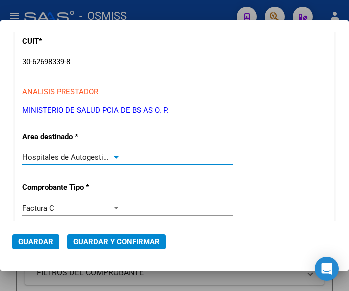
click at [117, 157] on div at bounding box center [116, 158] width 9 height 8
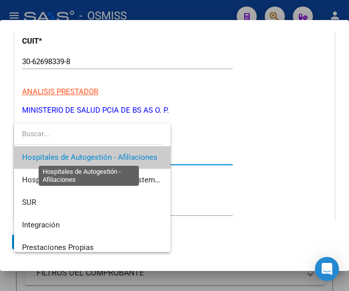
click at [117, 157] on span "Hospitales de Autogestión - Afiliaciones" at bounding box center [89, 157] width 135 height 9
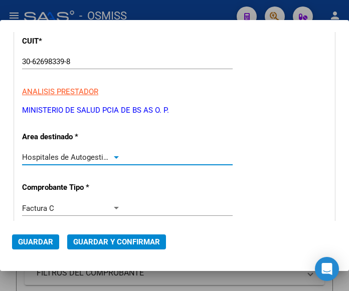
click at [114, 157] on div at bounding box center [116, 158] width 5 height 3
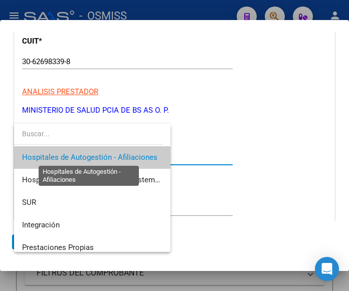
click at [112, 157] on span "Hospitales de Autogestión - Afiliaciones" at bounding box center [89, 157] width 135 height 9
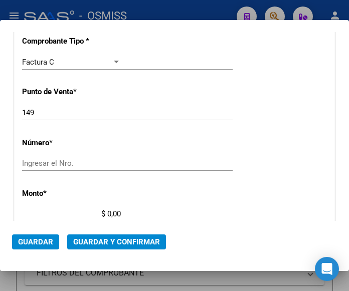
scroll to position [251, 0]
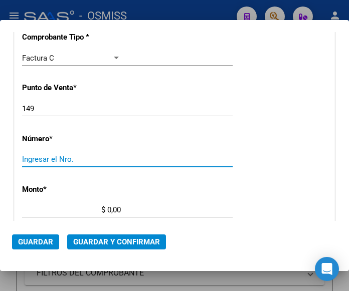
click at [58, 157] on input "Ingresar el Nro." at bounding box center [71, 159] width 99 height 9
type input "12133"
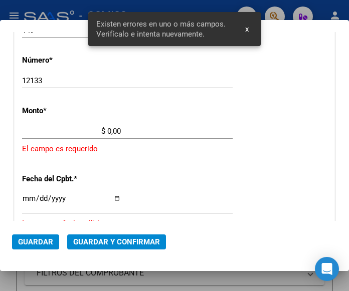
scroll to position [330, 0]
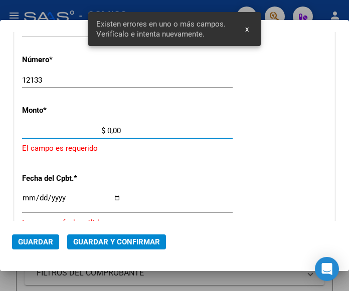
click at [108, 130] on input "$ 0,00" at bounding box center [71, 130] width 99 height 9
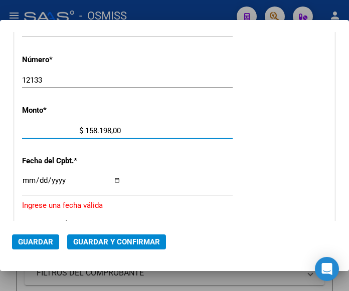
type input "$ 1.581.982,00"
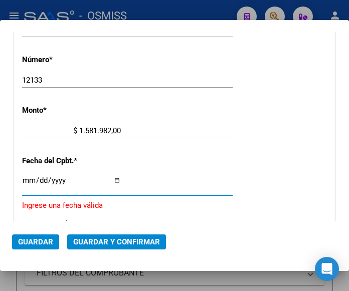
click at [26, 178] on input "Ingresar la fecha" at bounding box center [71, 185] width 99 height 16
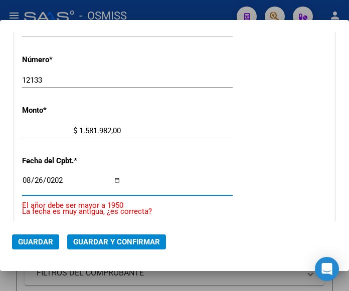
type input "2025-08-26"
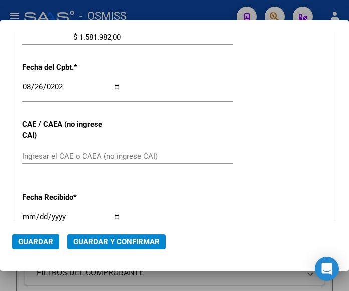
scroll to position [430, 0]
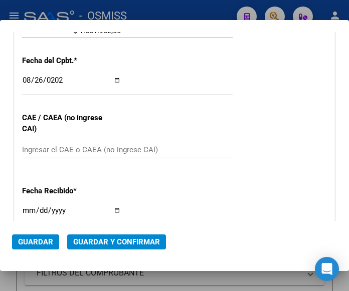
click at [56, 149] on input "Ingresar el CAE o CAEA (no ingrese CAI)" at bounding box center [71, 149] width 99 height 9
click at [39, 145] on input "Ingresar el CAE o CAEA (no ingrese CAI)" at bounding box center [71, 149] width 99 height 9
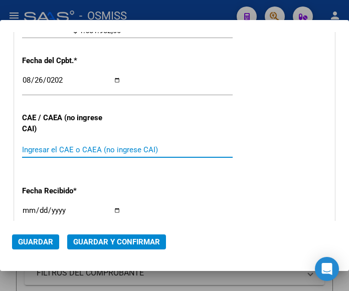
click at [45, 151] on input "Ingresar el CAE o CAEA (no ingrese CAI)" at bounding box center [71, 149] width 99 height 9
type input "75348656496045"
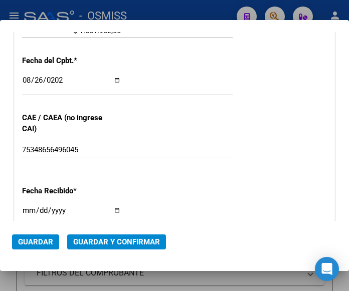
click at [179, 86] on div "2025-08-26 Ingresar la fecha" at bounding box center [127, 85] width 211 height 22
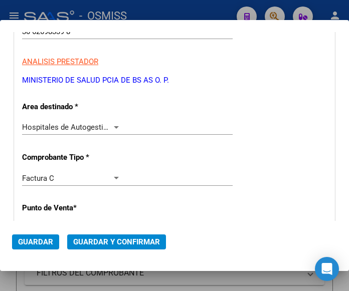
scroll to position [129, 0]
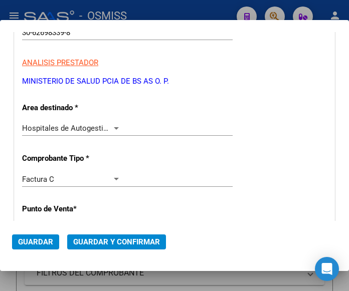
click at [112, 125] on div at bounding box center [116, 128] width 9 height 8
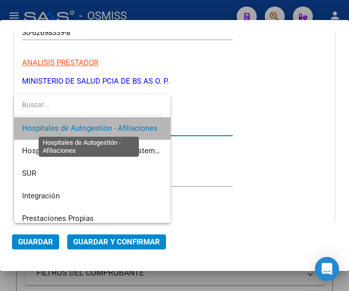
click at [112, 125] on span "Hospitales de Autogestión - Afiliaciones" at bounding box center [89, 128] width 135 height 9
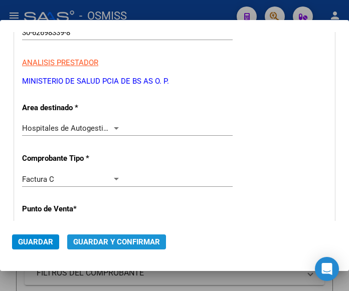
click at [115, 241] on span "Guardar y Confirmar" at bounding box center [116, 242] width 87 height 9
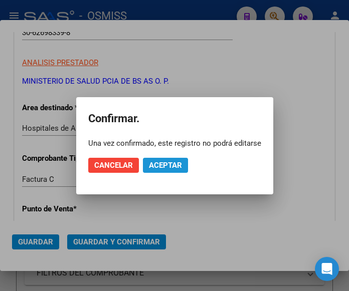
click at [163, 165] on span "Aceptar" at bounding box center [165, 165] width 33 height 9
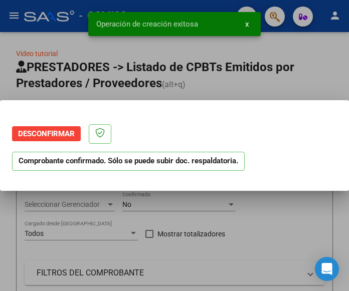
scroll to position [0, 0]
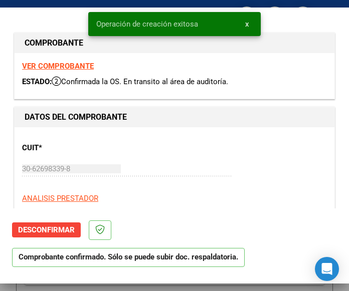
type input "2025-10-25"
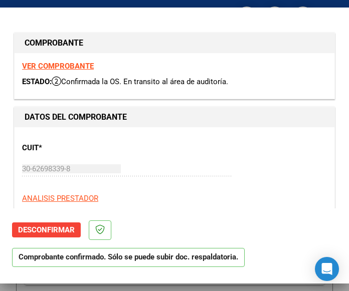
click at [182, 181] on div "30-62698339-8 Ingresar CUIT" at bounding box center [127, 174] width 211 height 25
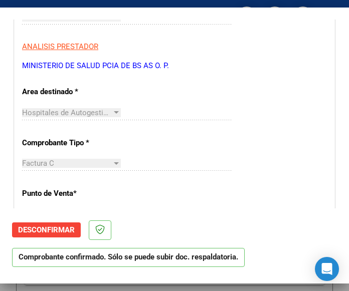
scroll to position [151, 0]
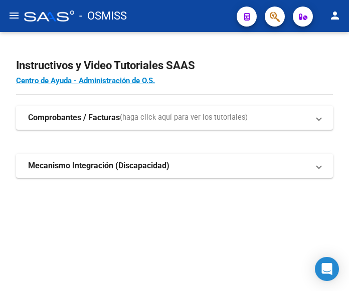
click at [13, 12] on mat-icon "menu" at bounding box center [14, 16] width 12 height 12
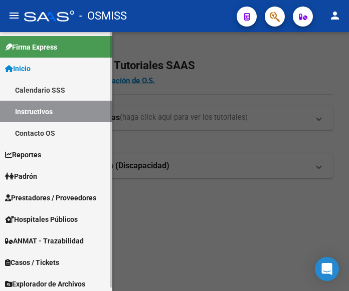
click at [72, 197] on span "Prestadores / Proveedores" at bounding box center [50, 198] width 91 height 11
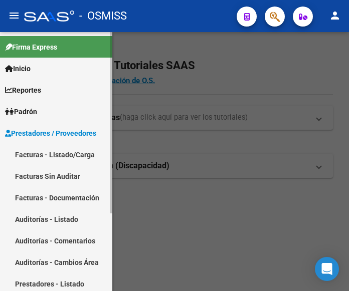
click at [52, 154] on link "Facturas - Listado/Carga" at bounding box center [56, 155] width 112 height 22
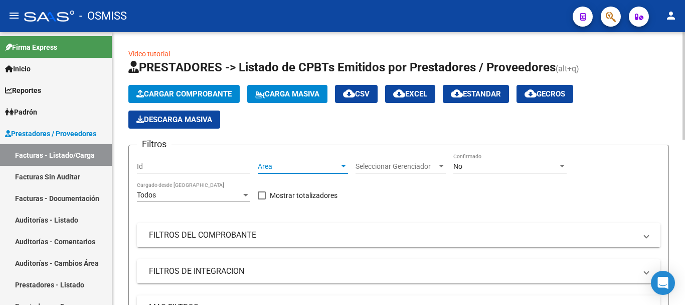
click at [339, 164] on div at bounding box center [343, 166] width 9 height 8
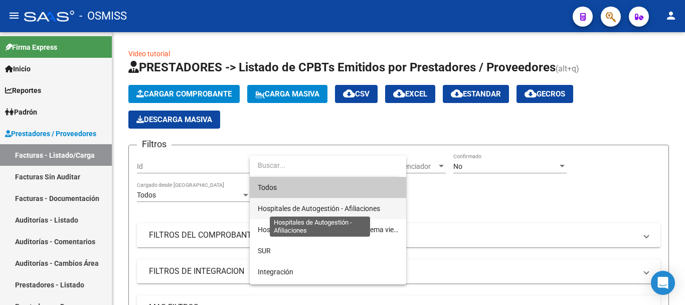
click at [328, 207] on span "Hospitales de Autogestión - Afiliaciones" at bounding box center [319, 208] width 122 height 8
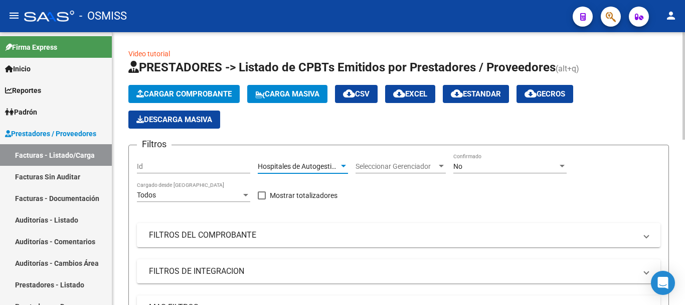
click at [349, 163] on div at bounding box center [562, 166] width 9 height 8
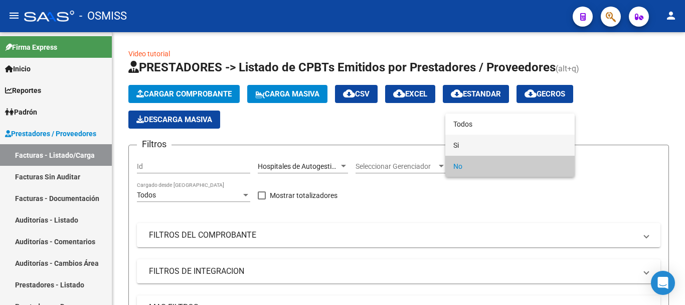
click at [349, 143] on span "Si" at bounding box center [510, 144] width 113 height 21
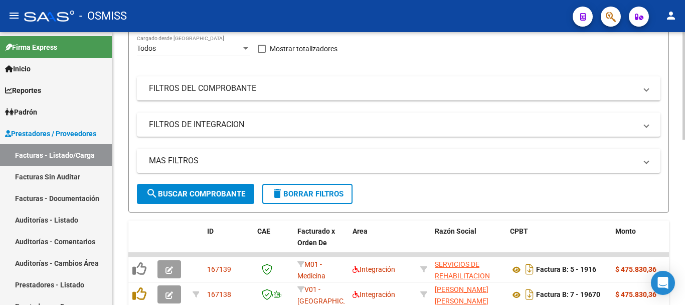
scroll to position [151, 0]
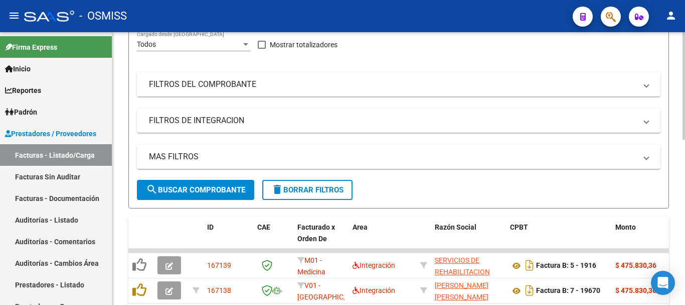
click at [349, 156] on span "MAS FILTROS" at bounding box center [397, 156] width 496 height 11
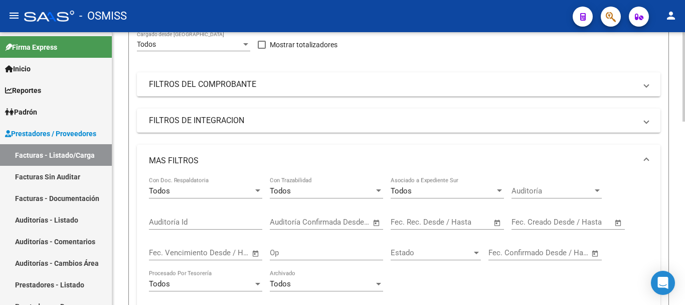
click at [349, 224] on span "Open calendar" at bounding box center [619, 222] width 24 height 24
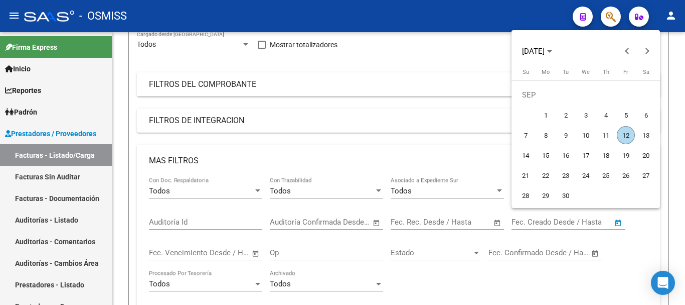
click at [349, 132] on span "12" at bounding box center [626, 135] width 18 height 18
type input "[DATE]"
click at [349, 132] on span "12" at bounding box center [626, 135] width 18 height 18
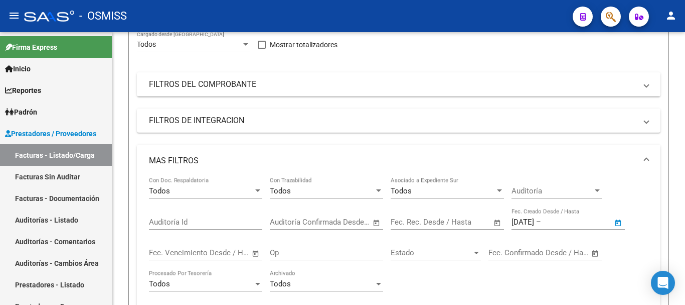
type input "[DATE]"
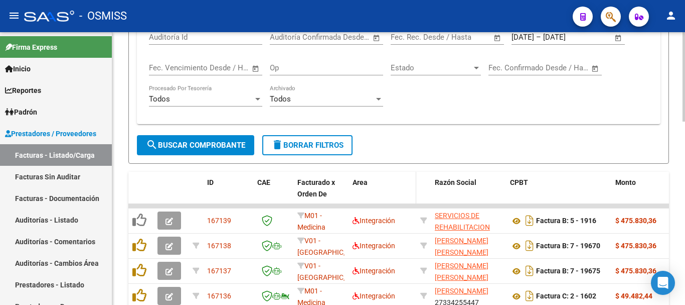
scroll to position [351, 0]
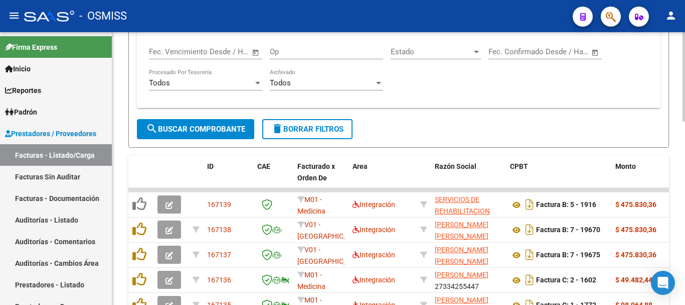
click at [211, 125] on span "search Buscar Comprobante" at bounding box center [195, 128] width 99 height 9
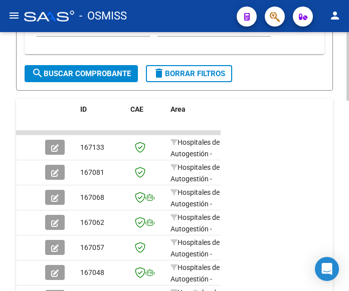
scroll to position [516, 0]
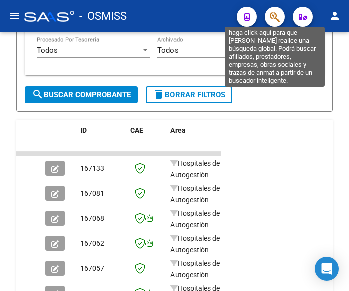
click at [274, 17] on icon "button" at bounding box center [275, 17] width 10 height 12
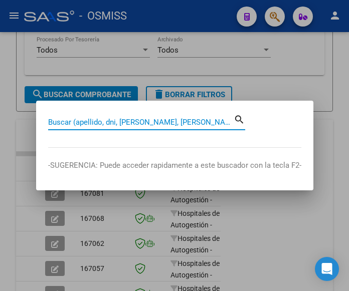
click at [182, 120] on input "Buscar (apellido, dni, [PERSON_NAME], [PERSON_NAME], cuit, obra social)" at bounding box center [141, 122] width 186 height 9
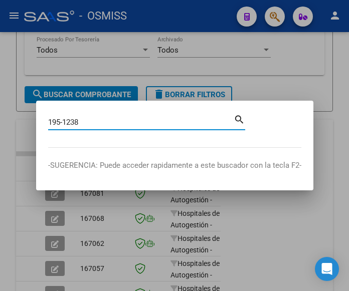
type input "195-1238"
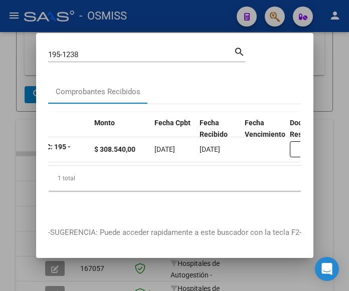
scroll to position [0, 406]
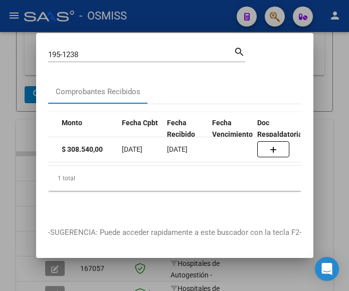
click at [183, 10] on div at bounding box center [174, 145] width 349 height 291
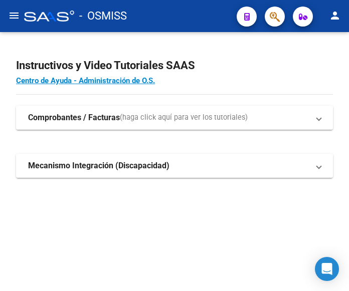
click at [17, 17] on mat-icon "menu" at bounding box center [14, 16] width 12 height 12
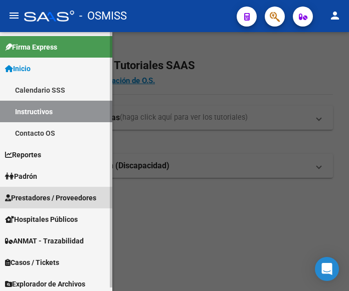
click at [52, 192] on link "Prestadores / Proveedores" at bounding box center [56, 198] width 112 height 22
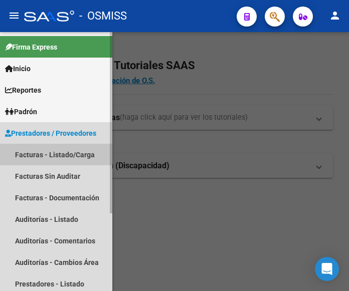
click at [61, 157] on link "Facturas - Listado/Carga" at bounding box center [56, 155] width 112 height 22
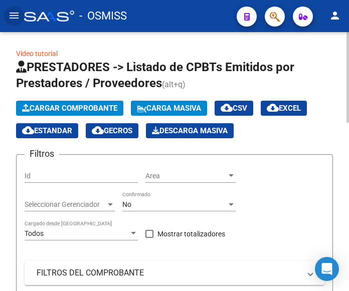
click at [82, 107] on span "Cargar Comprobante" at bounding box center [69, 108] width 95 height 9
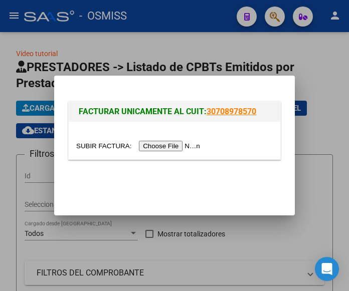
click at [181, 147] on input "file" at bounding box center [139, 146] width 127 height 11
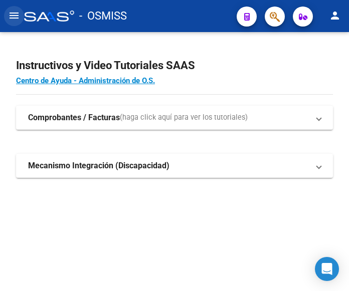
click at [13, 17] on mat-icon "menu" at bounding box center [14, 16] width 12 height 12
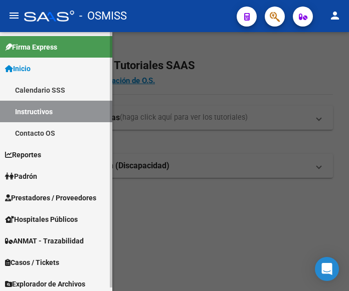
click at [50, 195] on span "Prestadores / Proveedores" at bounding box center [50, 198] width 91 height 11
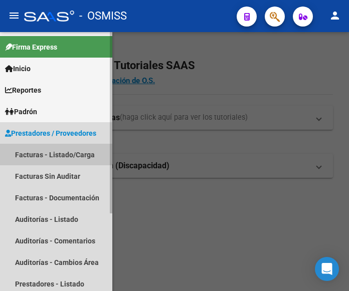
click at [55, 152] on link "Facturas - Listado/Carga" at bounding box center [56, 155] width 112 height 22
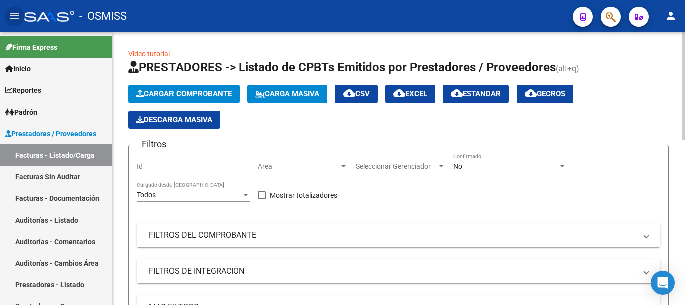
click at [343, 165] on div at bounding box center [343, 166] width 5 height 3
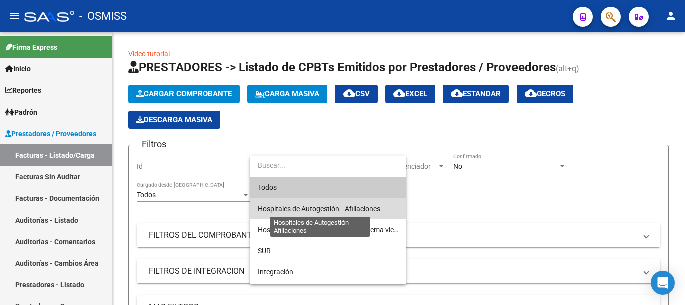
click at [330, 208] on span "Hospitales de Autogestión - Afiliaciones" at bounding box center [319, 208] width 122 height 8
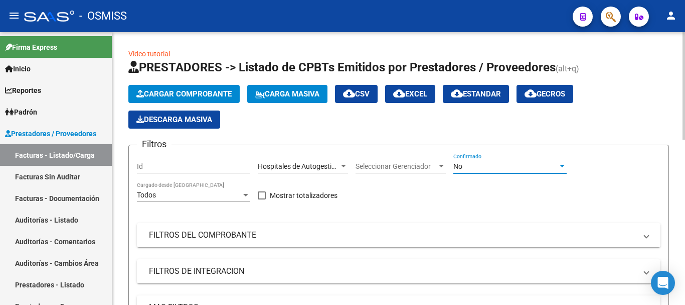
click at [349, 166] on div at bounding box center [562, 166] width 5 height 3
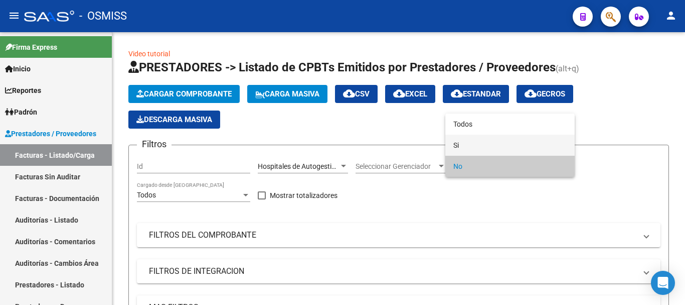
click at [349, 146] on span "Si" at bounding box center [510, 144] width 113 height 21
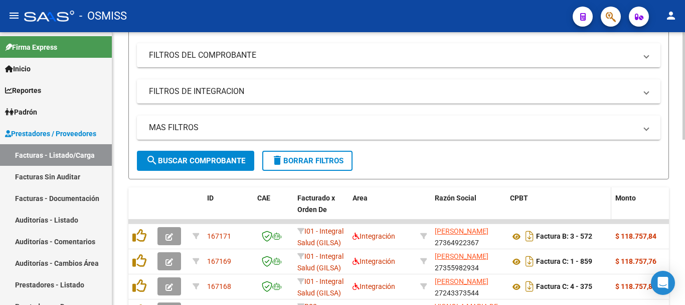
scroll to position [201, 0]
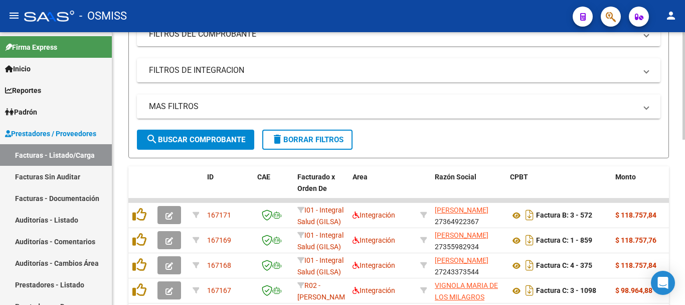
click at [349, 109] on span at bounding box center [647, 106] width 4 height 11
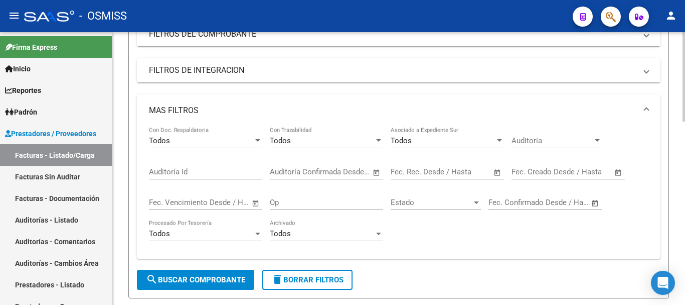
click at [349, 170] on span "Open calendar" at bounding box center [619, 172] width 24 height 24
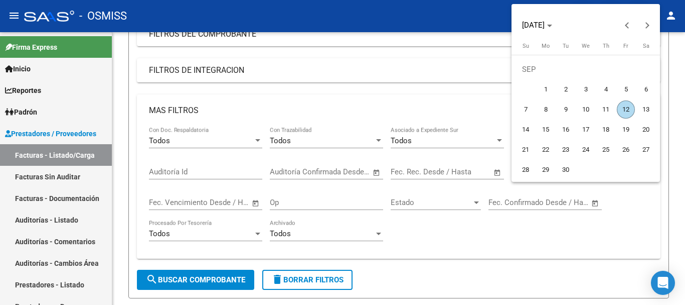
click at [349, 108] on span "12" at bounding box center [626, 109] width 18 height 18
type input "[DATE]"
click at [349, 108] on span "12" at bounding box center [626, 109] width 18 height 18
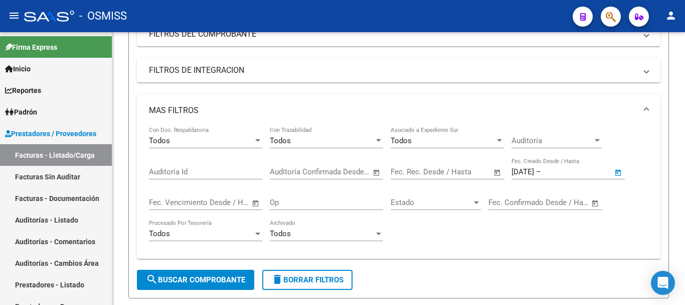
type input "[DATE]"
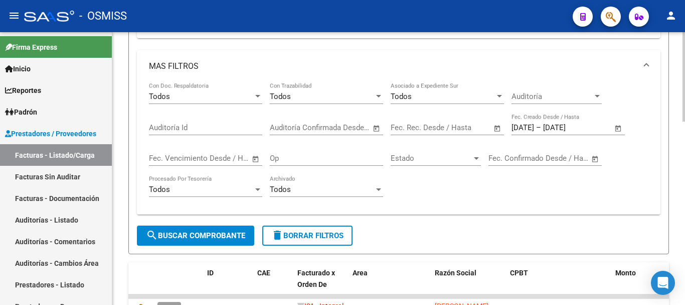
scroll to position [301, 0]
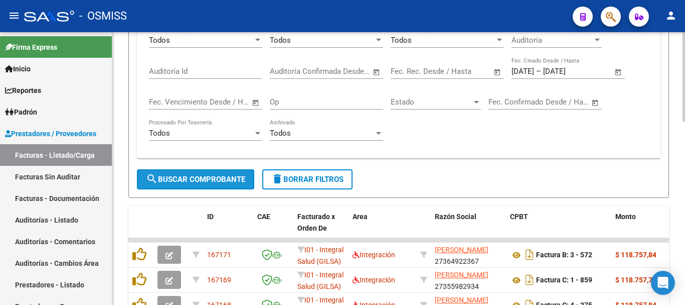
click at [190, 175] on span "search Buscar Comprobante" at bounding box center [195, 179] width 99 height 9
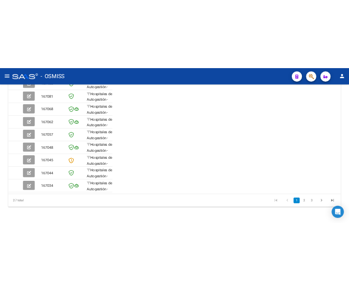
scroll to position [380, 0]
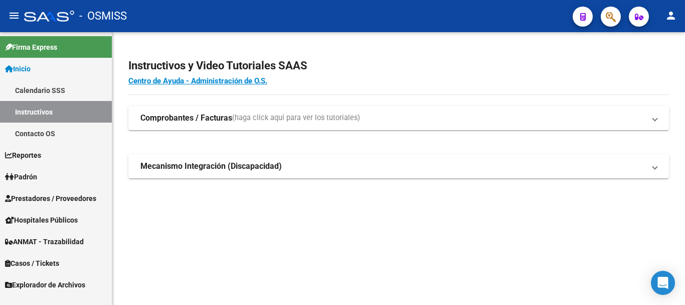
click at [55, 194] on span "Prestadores / Proveedores" at bounding box center [50, 198] width 91 height 11
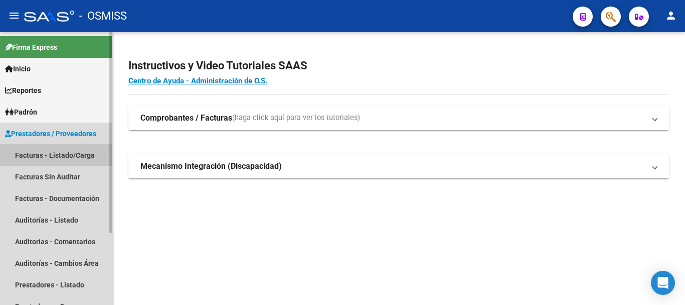
click at [60, 154] on link "Facturas - Listado/Carga" at bounding box center [56, 155] width 112 height 22
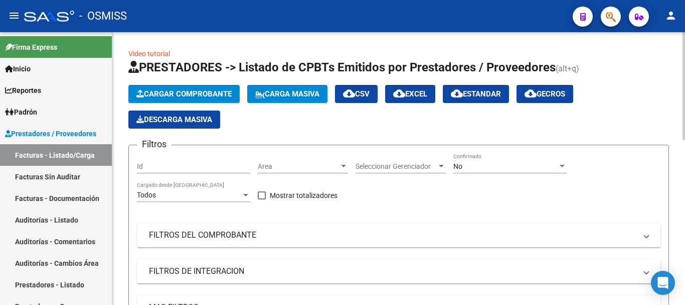
click at [342, 162] on div at bounding box center [343, 166] width 9 height 8
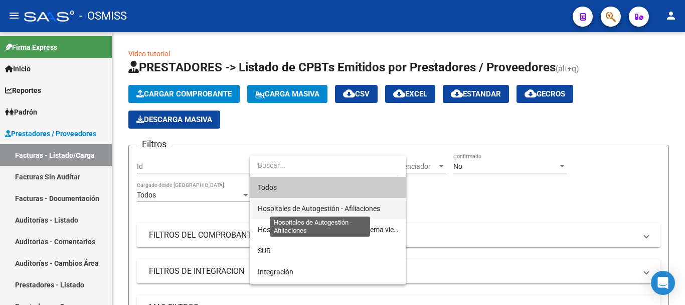
click at [344, 206] on span "Hospitales de Autogestión - Afiliaciones" at bounding box center [319, 208] width 122 height 8
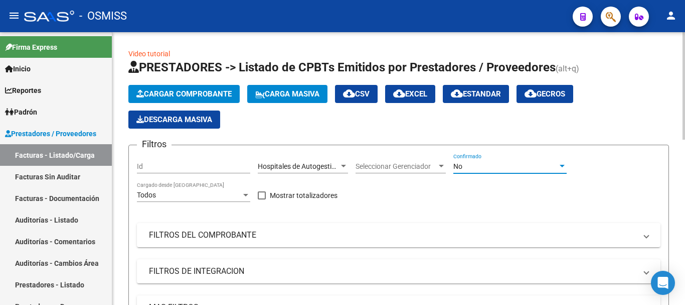
click at [560, 162] on div at bounding box center [562, 166] width 9 height 8
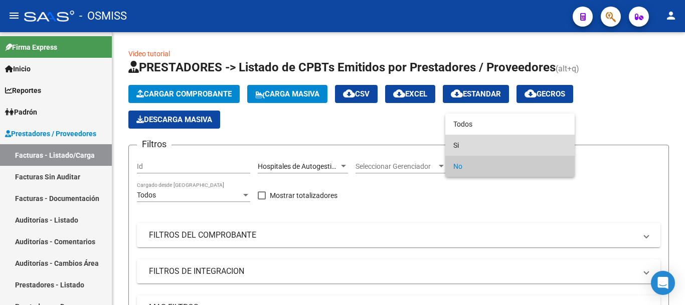
click at [455, 142] on span "Si" at bounding box center [510, 144] width 113 height 21
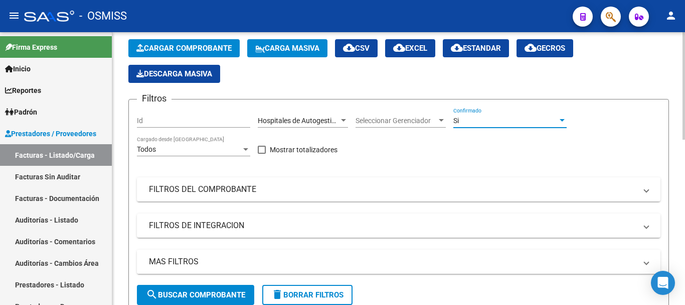
scroll to position [100, 0]
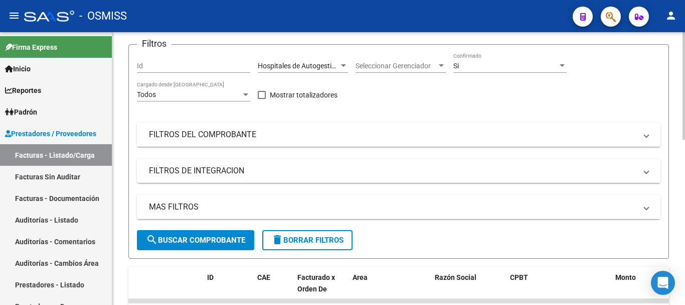
click at [646, 206] on span at bounding box center [647, 206] width 4 height 11
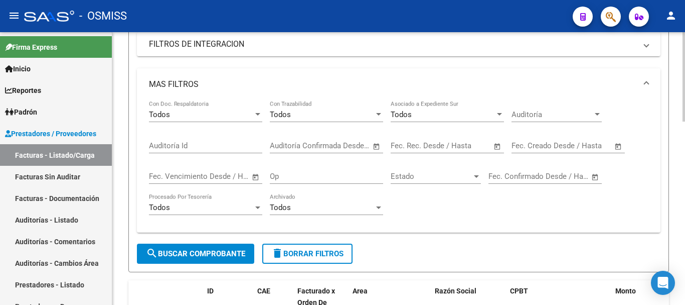
scroll to position [251, 0]
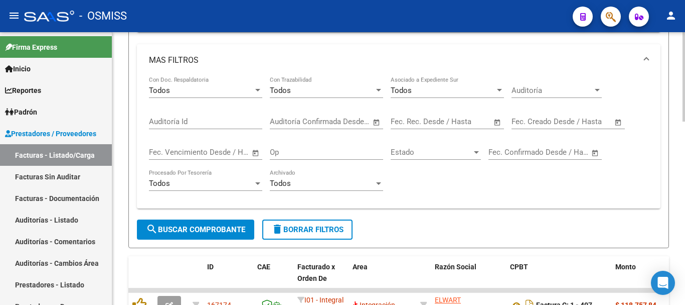
click at [618, 120] on span "Open calendar" at bounding box center [619, 122] width 24 height 24
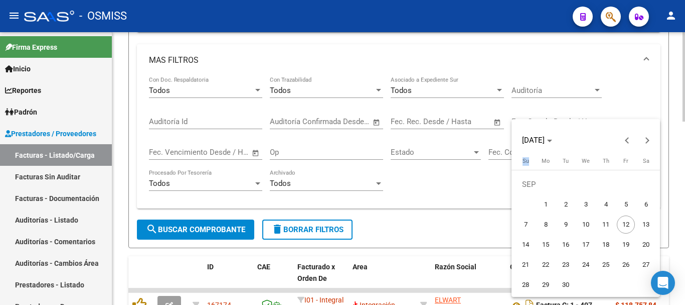
click at [618, 120] on div "SEP 2025" at bounding box center [586, 134] width 148 height 31
click at [625, 221] on span "12" at bounding box center [626, 224] width 18 height 18
type input "12/09/2025"
click at [625, 221] on span "12" at bounding box center [626, 224] width 18 height 18
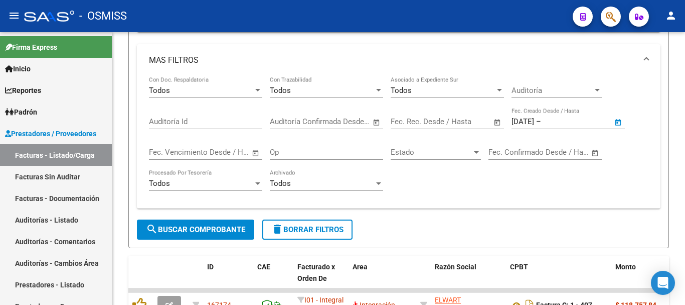
type input "[DATE]"
click at [212, 230] on span "search Buscar Comprobante" at bounding box center [195, 229] width 99 height 9
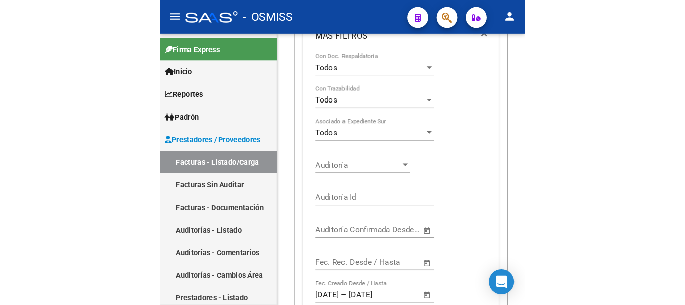
scroll to position [276, 0]
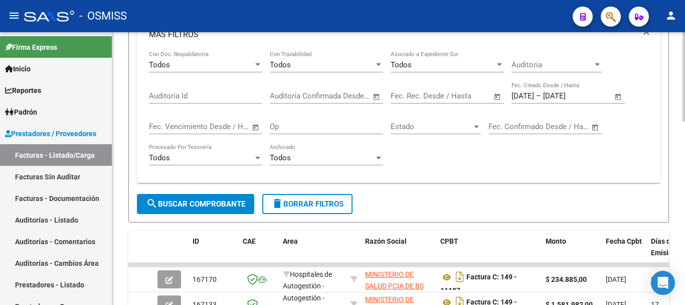
click at [493, 96] on span "Open calendar" at bounding box center [498, 96] width 24 height 24
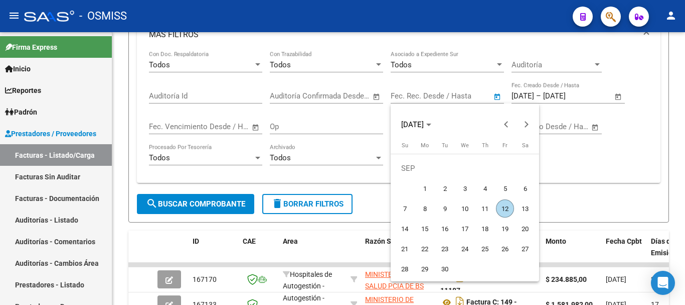
click at [503, 206] on span "12" at bounding box center [505, 208] width 18 height 18
type input "[DATE]"
click at [503, 206] on span "12" at bounding box center [505, 208] width 18 height 18
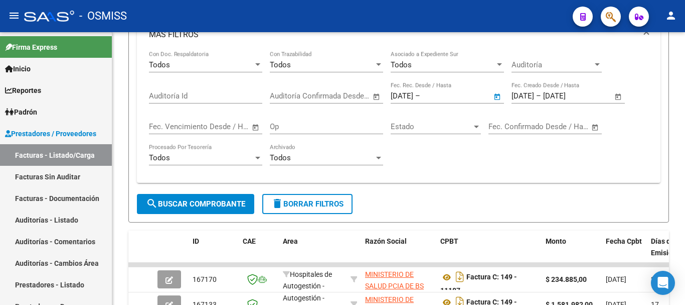
type input "[DATE]"
click at [213, 202] on span "search Buscar Comprobante" at bounding box center [195, 203] width 99 height 9
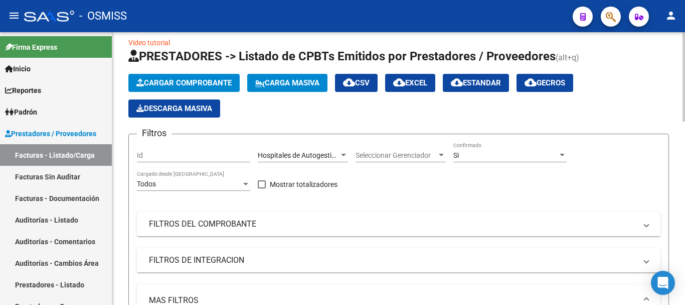
scroll to position [7, 0]
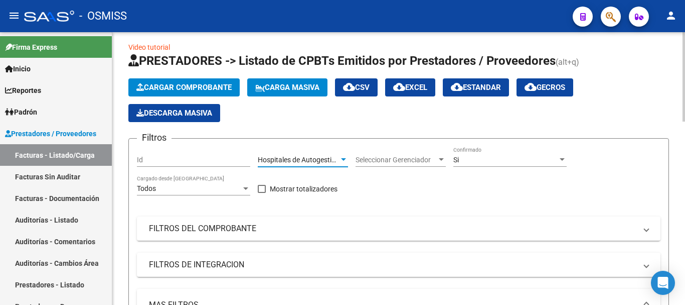
click at [341, 158] on div at bounding box center [343, 159] width 5 height 3
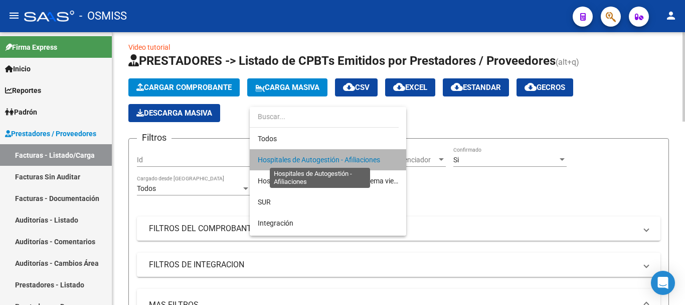
click at [341, 158] on span "Hospitales de Autogestión - Afiliaciones" at bounding box center [319, 160] width 122 height 8
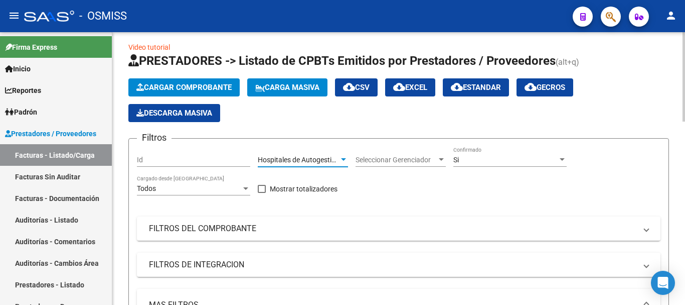
click at [557, 156] on div "Si" at bounding box center [506, 160] width 104 height 9
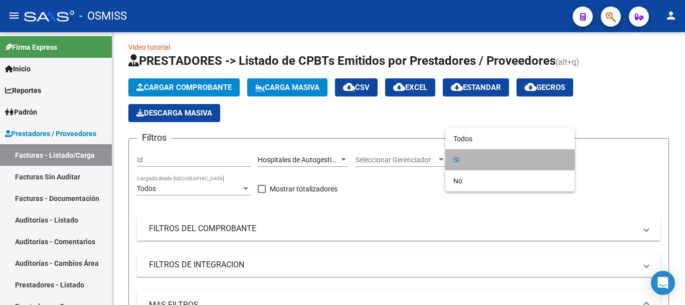
click at [465, 159] on span "Si" at bounding box center [510, 159] width 113 height 21
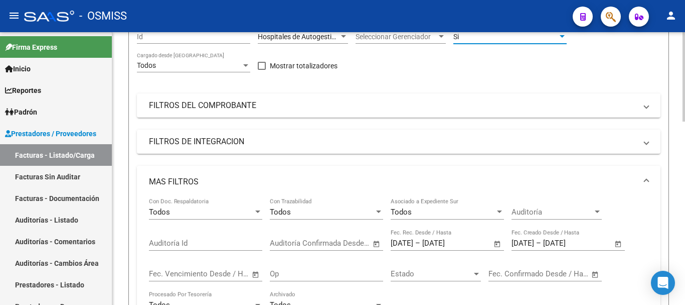
scroll to position [157, 0]
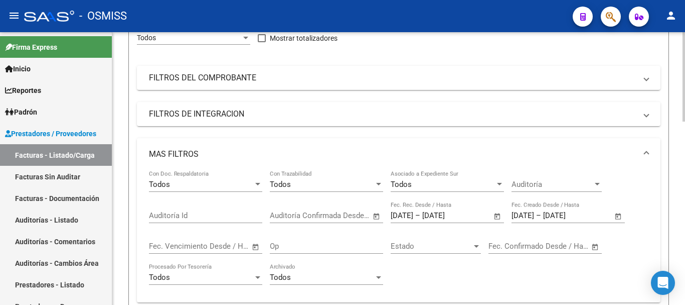
click at [618, 215] on span "Open calendar" at bounding box center [619, 216] width 24 height 24
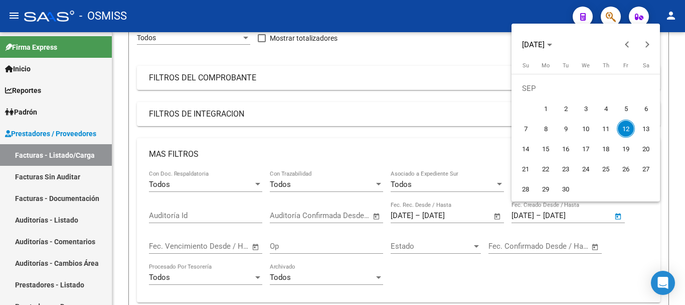
click at [641, 231] on div at bounding box center [342, 152] width 685 height 305
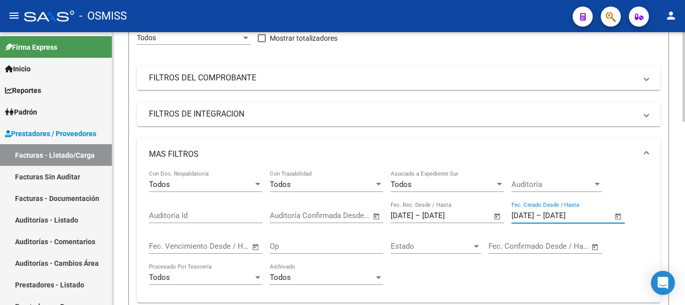
drag, startPoint x: 512, startPoint y: 215, endPoint x: 598, endPoint y: 213, distance: 85.8
click at [598, 213] on div "12/09/2025 12/09/2025 – 12/09/2025 12/09/2025" at bounding box center [562, 215] width 101 height 9
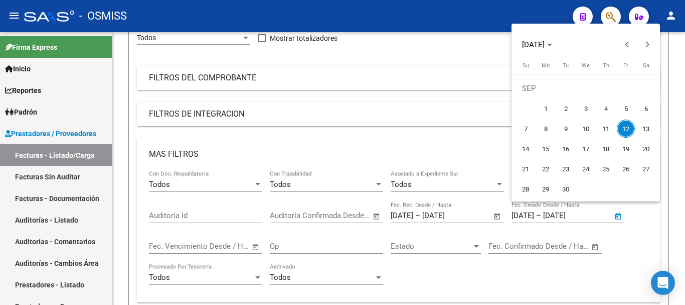
click at [622, 237] on div at bounding box center [342, 152] width 685 height 305
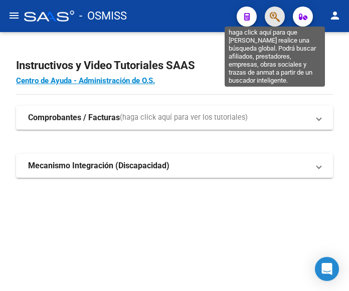
click at [276, 17] on icon "button" at bounding box center [275, 17] width 10 height 12
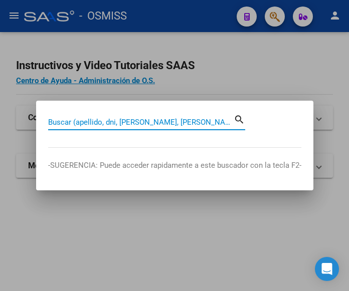
click at [162, 118] on input "Buscar (apellido, dni, [PERSON_NAME], [PERSON_NAME], cuit, obra social)" at bounding box center [141, 122] width 186 height 9
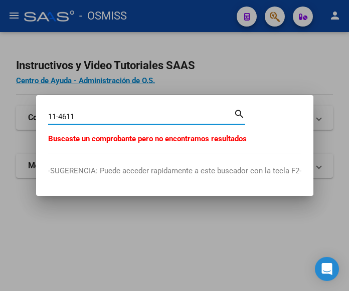
click at [86, 114] on input "11-4611" at bounding box center [141, 116] width 186 height 9
type input "1"
type input "4"
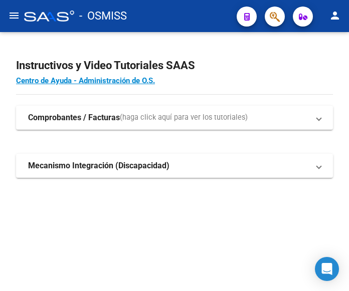
click at [11, 16] on mat-icon "menu" at bounding box center [14, 16] width 12 height 12
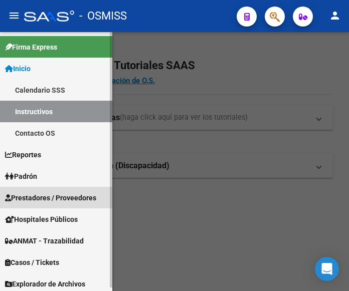
click at [51, 193] on span "Prestadores / Proveedores" at bounding box center [50, 198] width 91 height 11
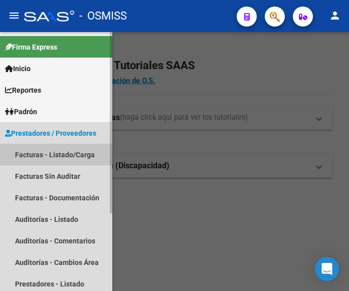
click at [60, 151] on link "Facturas - Listado/Carga" at bounding box center [56, 155] width 112 height 22
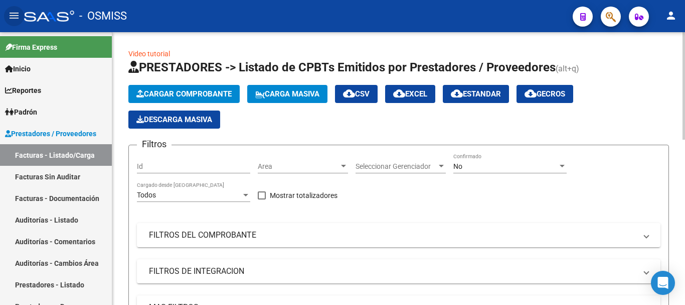
click at [341, 165] on div at bounding box center [343, 166] width 5 height 3
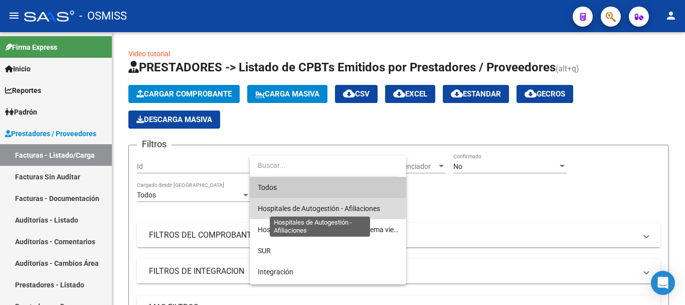
click at [339, 207] on span "Hospitales de Autogestión - Afiliaciones" at bounding box center [319, 208] width 122 height 8
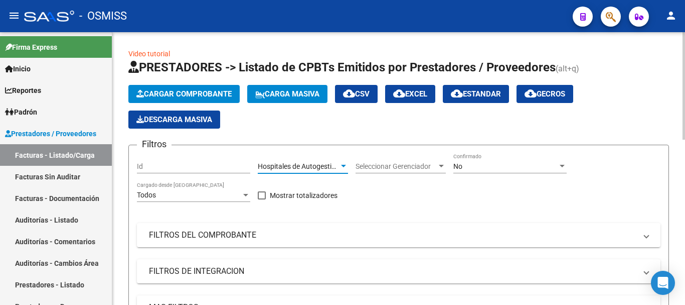
click at [349, 164] on div at bounding box center [562, 166] width 9 height 8
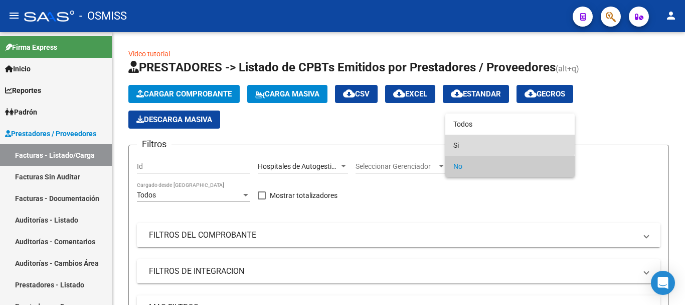
click at [349, 142] on span "Si" at bounding box center [510, 144] width 113 height 21
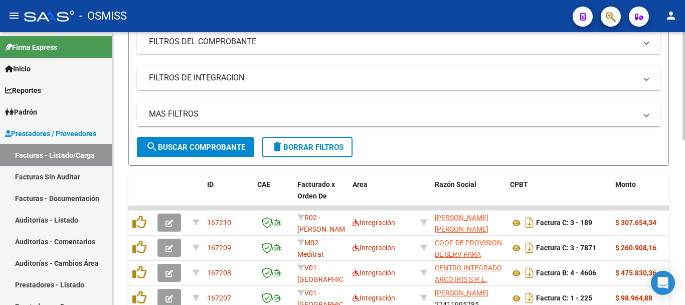
scroll to position [201, 0]
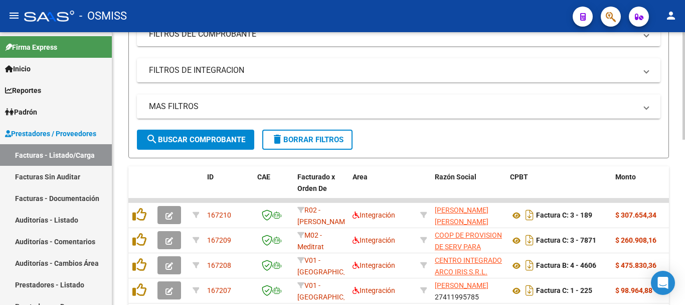
click at [349, 108] on span at bounding box center [647, 106] width 4 height 11
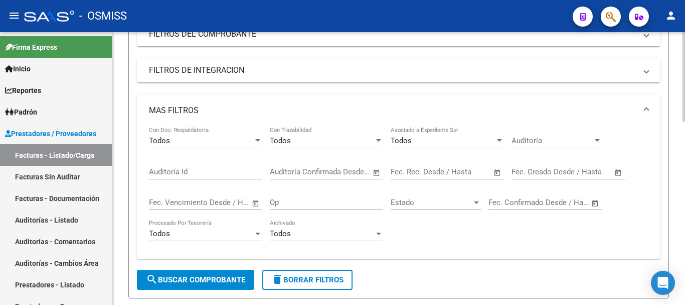
click at [349, 170] on span "Open calendar" at bounding box center [498, 172] width 24 height 24
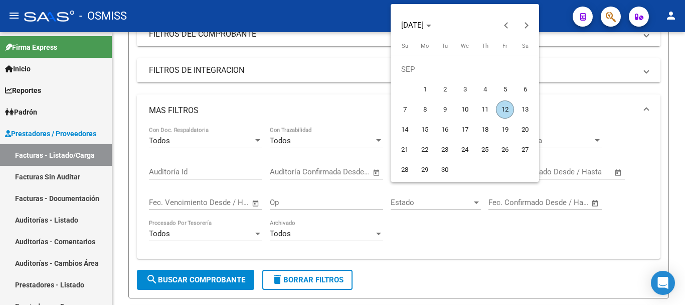
click at [349, 108] on span "12" at bounding box center [505, 109] width 18 height 18
type input "[DATE]"
click at [349, 108] on span "12" at bounding box center [505, 109] width 18 height 18
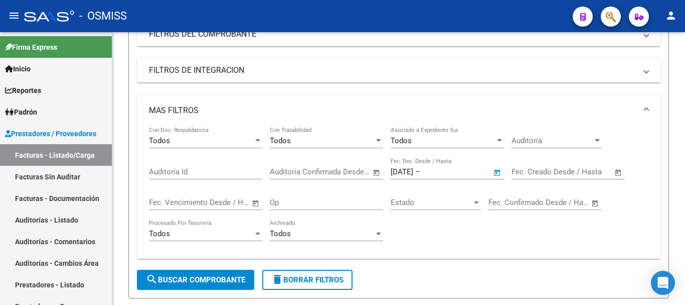
type input "[DATE]"
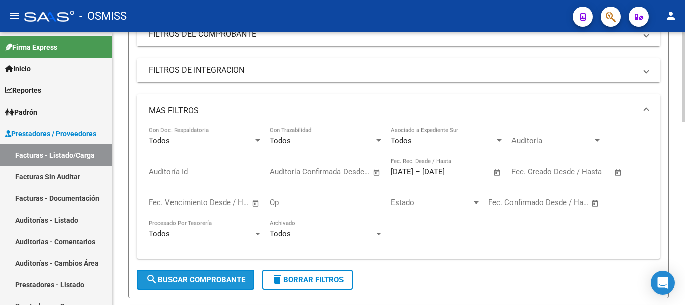
click at [234, 278] on span "search Buscar Comprobante" at bounding box center [195, 279] width 99 height 9
click at [191, 278] on span "search Buscar Comprobante" at bounding box center [195, 279] width 99 height 9
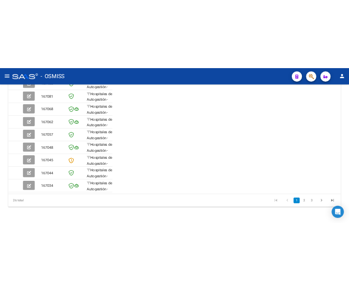
scroll to position [373, 0]
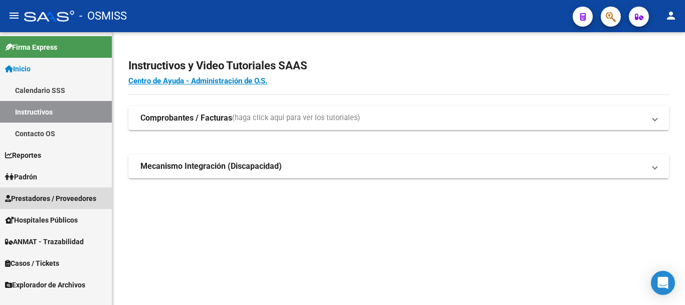
click at [40, 198] on span "Prestadores / Proveedores" at bounding box center [50, 198] width 91 height 11
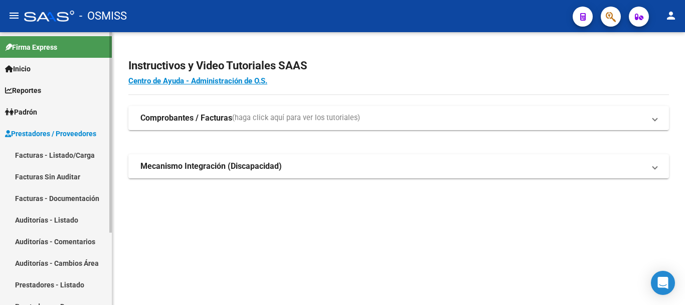
click at [51, 152] on link "Facturas - Listado/Carga" at bounding box center [56, 155] width 112 height 22
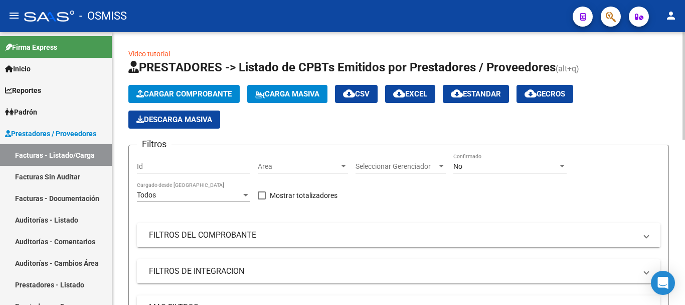
click at [342, 161] on div "Area Area" at bounding box center [303, 163] width 90 height 20
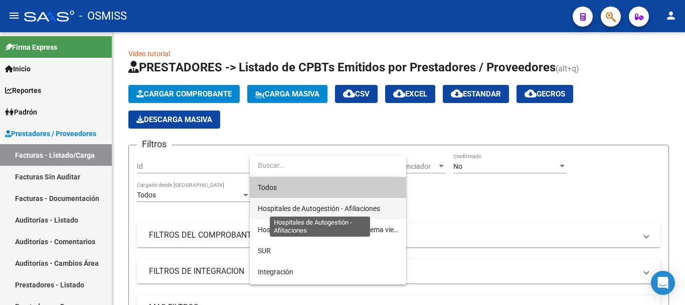
click at [337, 208] on span "Hospitales de Autogestión - Afiliaciones" at bounding box center [319, 208] width 122 height 8
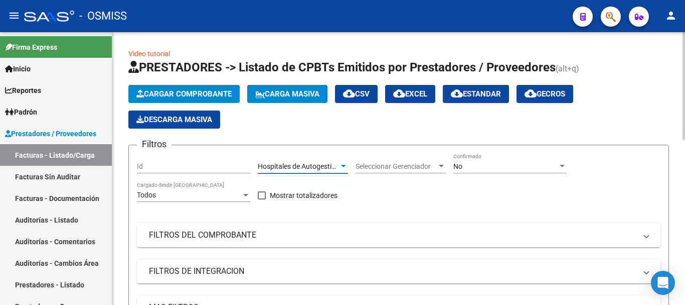
click at [341, 164] on div at bounding box center [343, 166] width 9 height 8
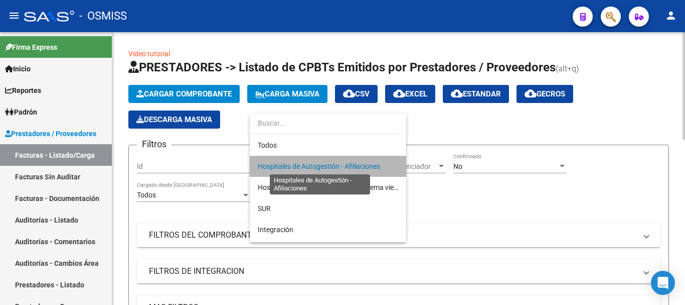
click at [341, 164] on span "Hospitales de Autogestión - Afiliaciones" at bounding box center [319, 166] width 122 height 8
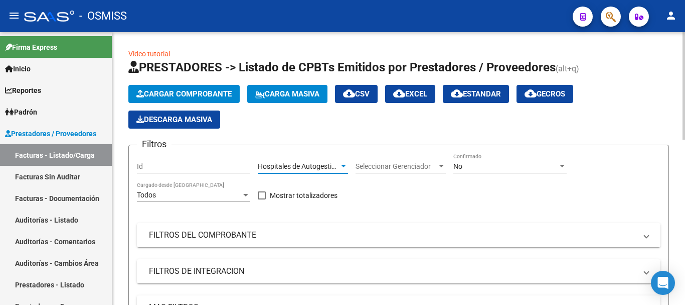
click at [560, 166] on div at bounding box center [562, 166] width 5 height 3
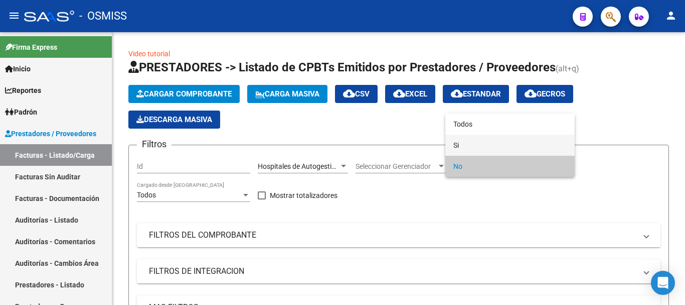
click at [450, 141] on mat-option "Si" at bounding box center [509, 144] width 129 height 21
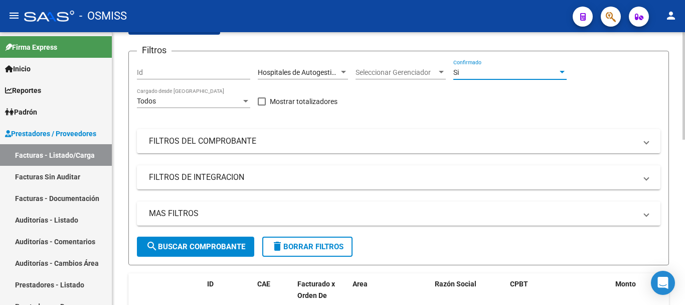
scroll to position [100, 0]
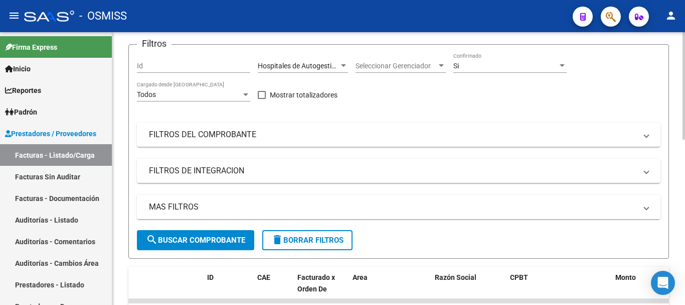
click at [642, 205] on span "MAS FILTROS" at bounding box center [397, 206] width 496 height 11
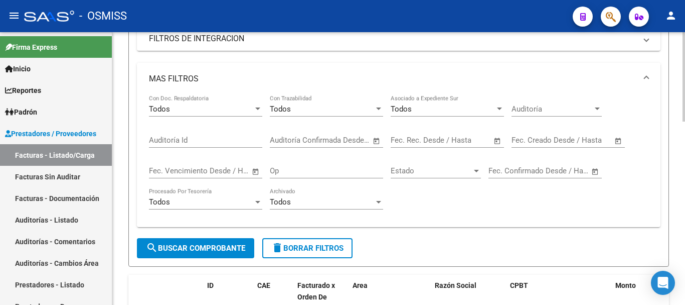
scroll to position [251, 0]
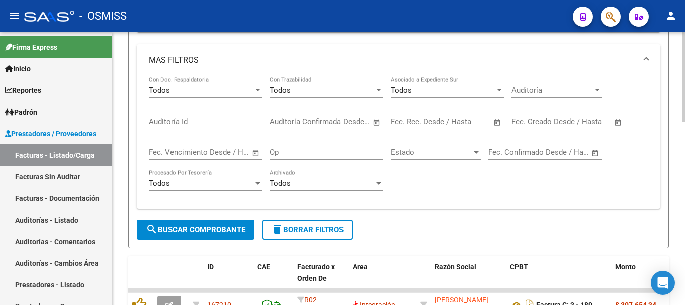
click at [498, 124] on span "Open calendar" at bounding box center [498, 122] width 24 height 24
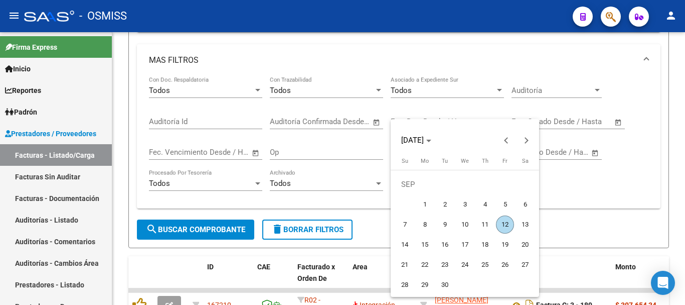
click at [504, 221] on span "12" at bounding box center [505, 224] width 18 height 18
type input "[DATE]"
click at [504, 221] on span "12" at bounding box center [505, 224] width 18 height 18
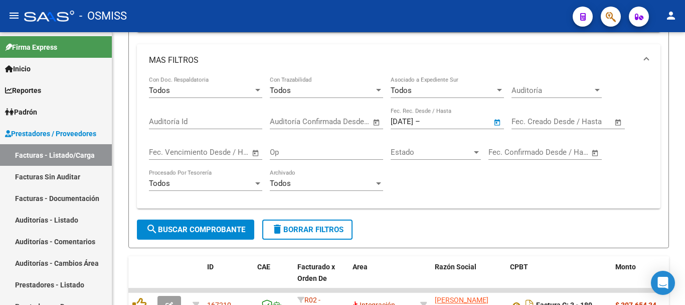
type input "[DATE]"
click at [618, 121] on span "Open calendar" at bounding box center [619, 122] width 24 height 24
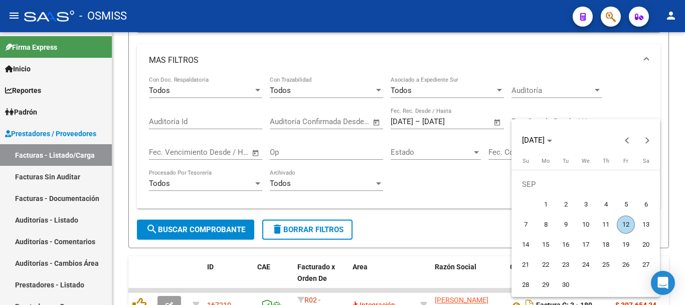
click at [629, 222] on span "12" at bounding box center [626, 224] width 18 height 18
type input "[DATE]"
click at [629, 222] on span "12" at bounding box center [626, 224] width 18 height 18
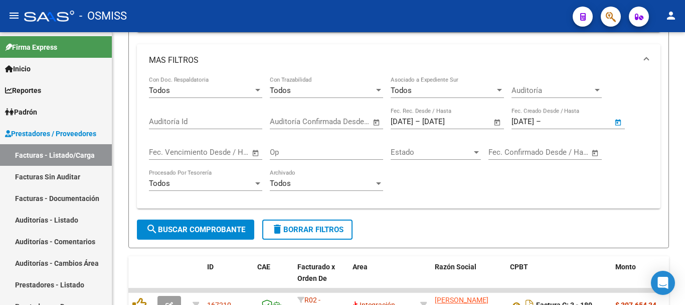
type input "[DATE]"
